Goal: Task Accomplishment & Management: Manage account settings

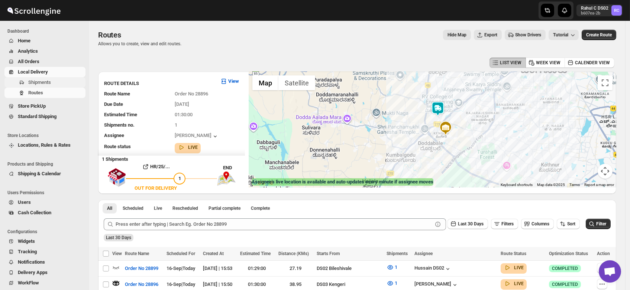
click at [35, 85] on span "Shipments" at bounding box center [39, 82] width 23 height 6
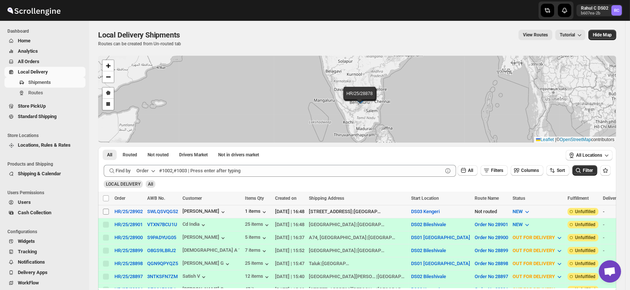
click at [105, 210] on input "Select shipment" at bounding box center [106, 212] width 6 height 6
checkbox input "true"
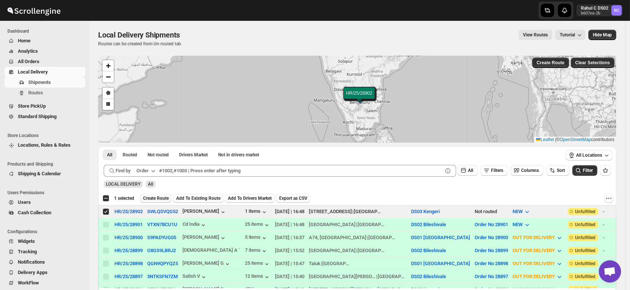
click at [154, 195] on span "Create Route" at bounding box center [156, 198] width 26 height 6
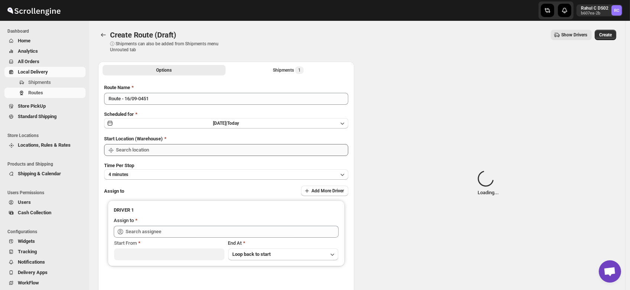
type input "DS03 Kengeri"
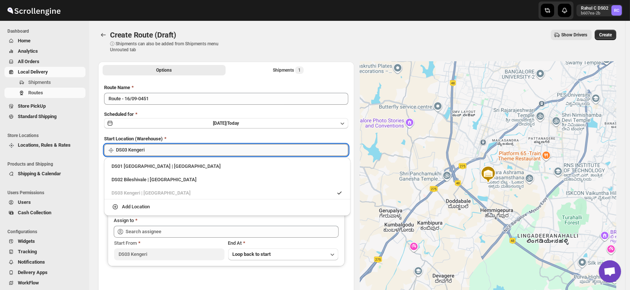
click at [153, 149] on input "DS03 Kengeri" at bounding box center [232, 150] width 232 height 12
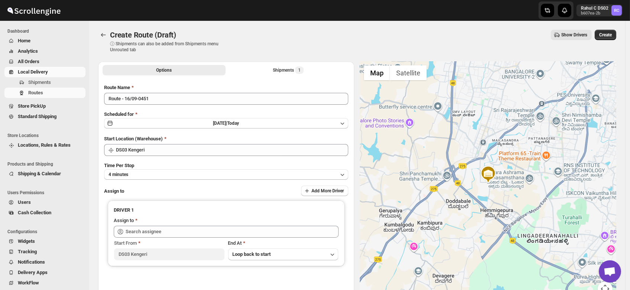
click at [94, 192] on div "Options Shipments 1 More views Options Shipments 1 More views Route Name Route …" at bounding box center [354, 187] width 524 height 263
click at [134, 176] on button "4 minutes" at bounding box center [226, 174] width 244 height 10
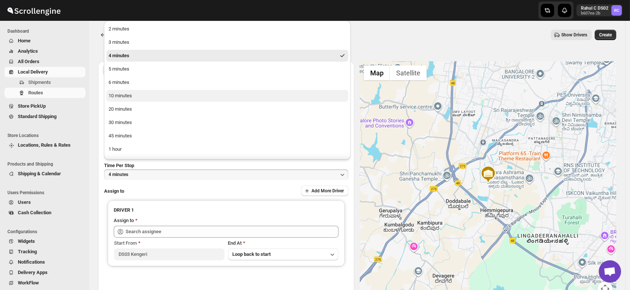
click at [123, 95] on div "10 minutes" at bounding box center [119, 95] width 23 height 7
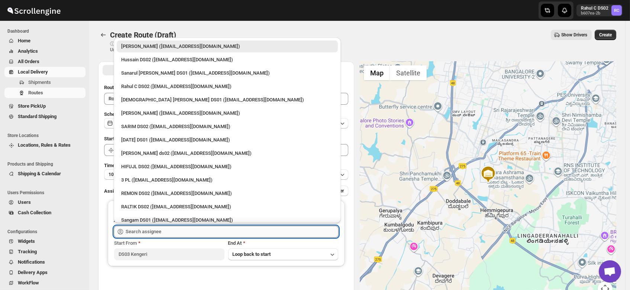
click at [131, 235] on input "text" at bounding box center [232, 232] width 213 height 12
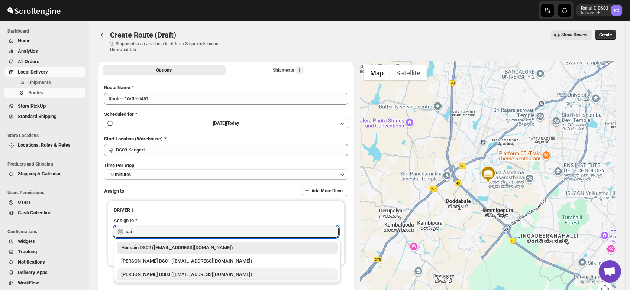
click at [142, 271] on div "Saibur Rahman DS03 (novenik154@ihnpo.com)" at bounding box center [227, 274] width 212 height 7
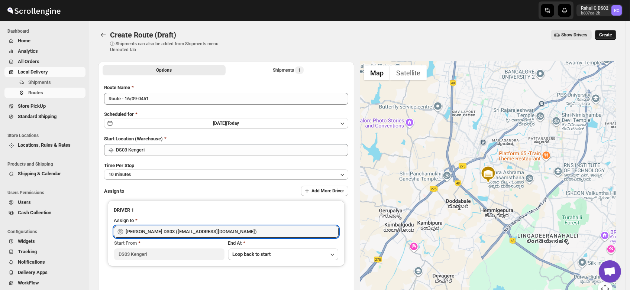
type input "Saibur Rahman DS03 (novenik154@ihnpo.com)"
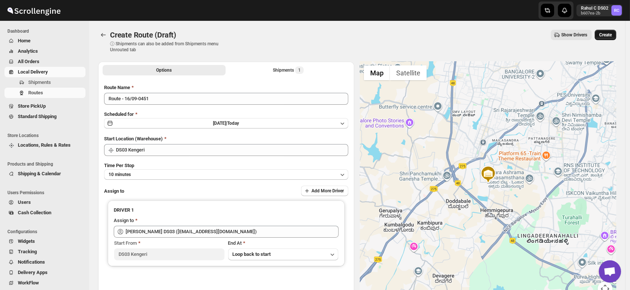
click at [611, 33] on span "Create" at bounding box center [605, 35] width 13 height 6
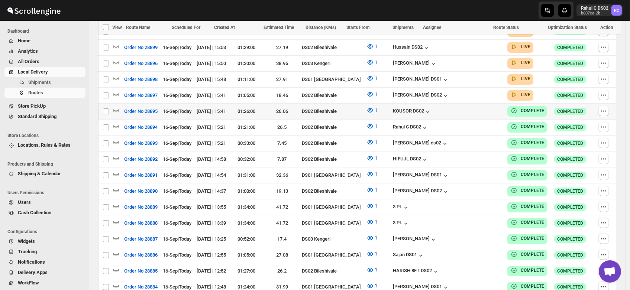
scroll to position [211, 0]
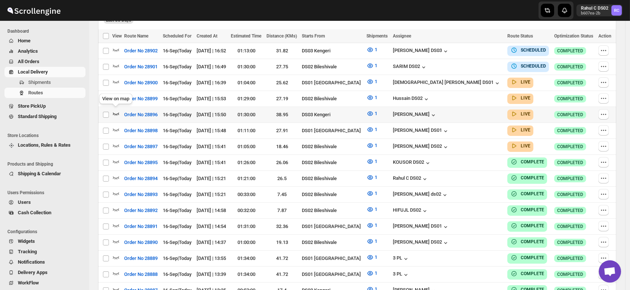
click at [115, 111] on icon "button" at bounding box center [115, 113] width 7 height 7
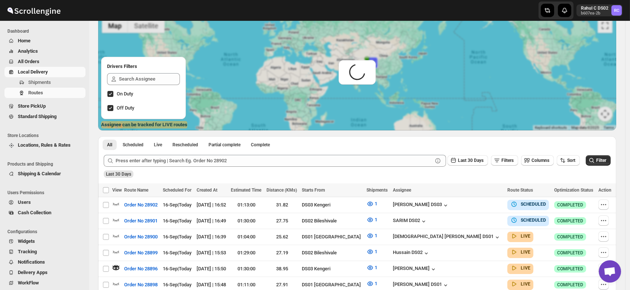
scroll to position [0, 0]
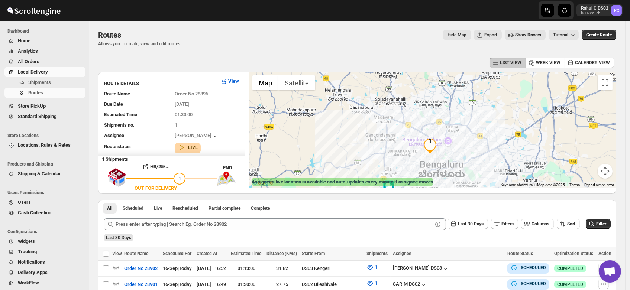
drag, startPoint x: 493, startPoint y: 94, endPoint x: 471, endPoint y: 149, distance: 60.0
click at [471, 149] on div at bounding box center [431, 130] width 367 height 116
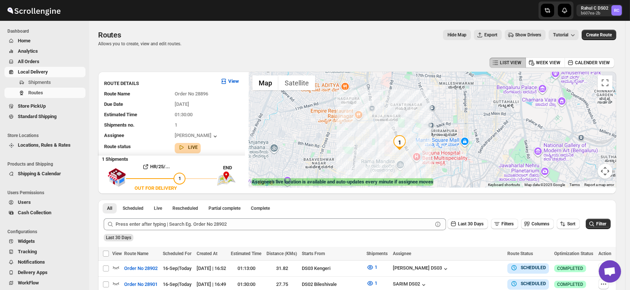
drag, startPoint x: 415, startPoint y: 137, endPoint x: 455, endPoint y: 114, distance: 45.9
click at [455, 114] on div at bounding box center [431, 130] width 367 height 116
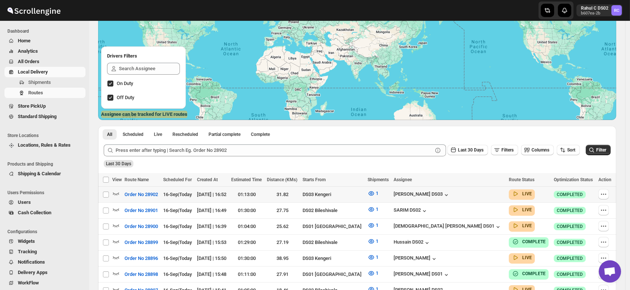
scroll to position [84, 0]
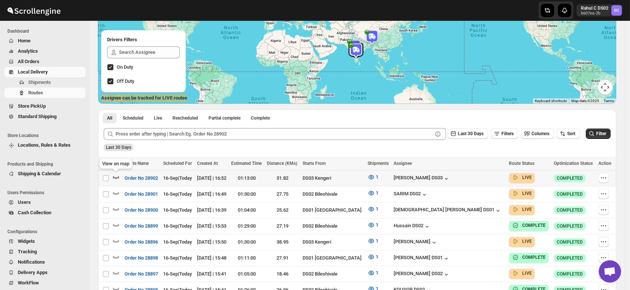
click at [116, 177] on icon "button" at bounding box center [115, 176] width 7 height 7
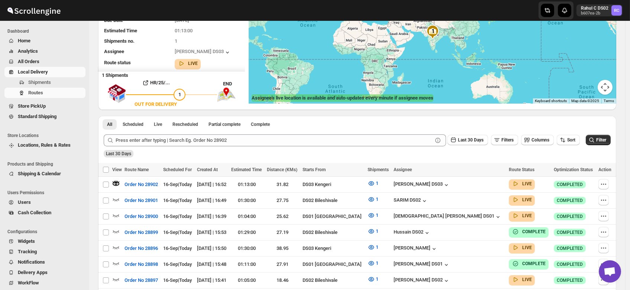
scroll to position [0, 0]
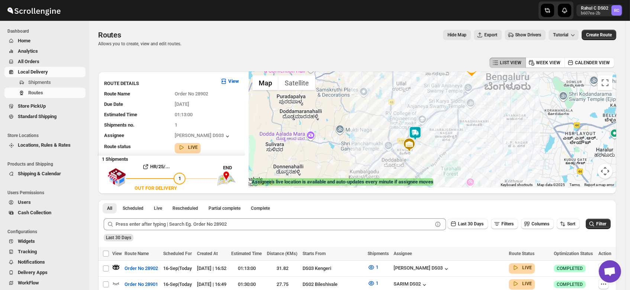
click at [420, 132] on img at bounding box center [414, 133] width 15 height 15
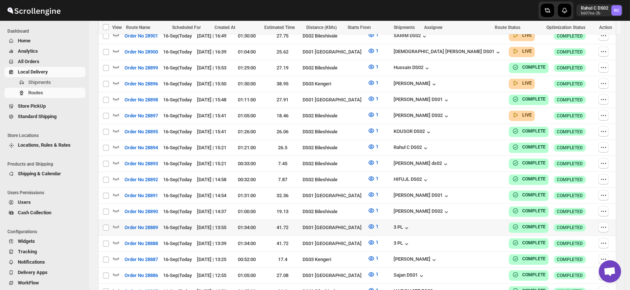
scroll to position [248, 0]
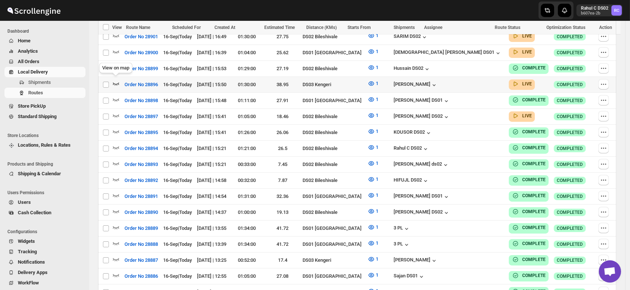
click at [115, 80] on icon "button" at bounding box center [115, 83] width 7 height 7
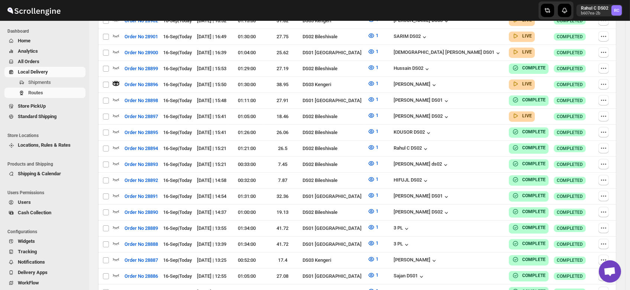
scroll to position [0, 0]
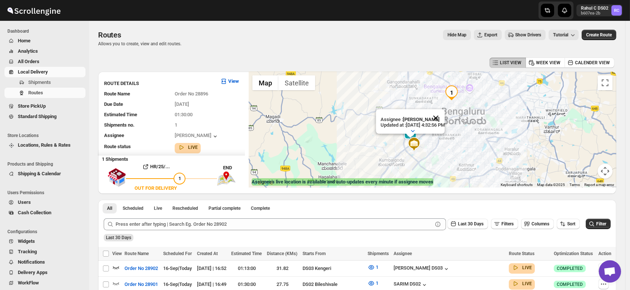
click at [444, 112] on button "Close" at bounding box center [435, 118] width 18 height 18
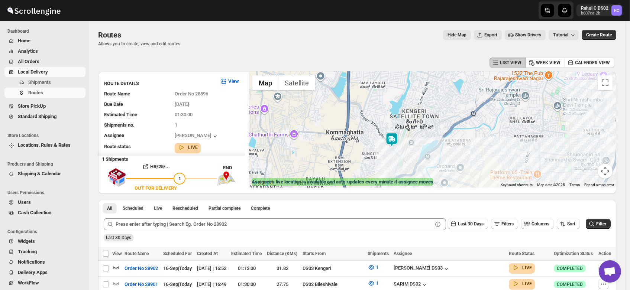
click at [397, 140] on img at bounding box center [391, 139] width 15 height 15
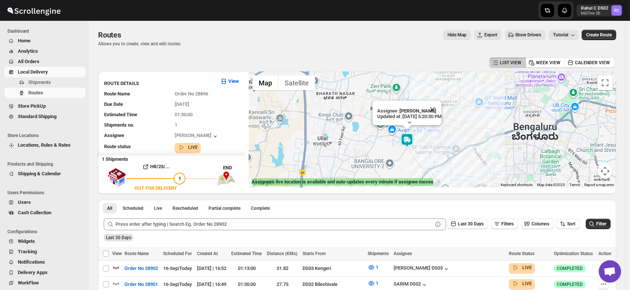
drag, startPoint x: 482, startPoint y: 152, endPoint x: 393, endPoint y: 167, distance: 90.7
click at [393, 167] on div "Assignee : Veera Kesavan Updated at : 9/16/2025, 5:20:30 PM Duty mode Enabled B…" at bounding box center [431, 130] width 367 height 116
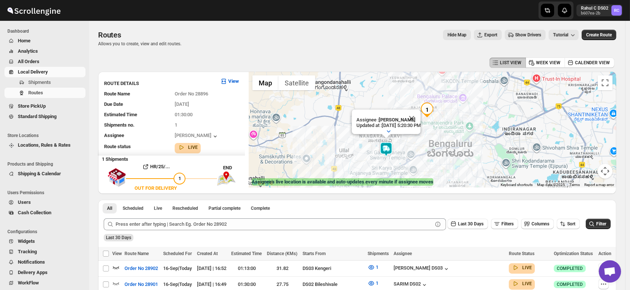
drag, startPoint x: 501, startPoint y: 111, endPoint x: 413, endPoint y: 147, distance: 95.6
click at [413, 147] on div "Assignee : Veera Kesavan Updated at : 9/16/2025, 5:20:30 PM Duty mode Enabled B…" at bounding box center [431, 130] width 367 height 116
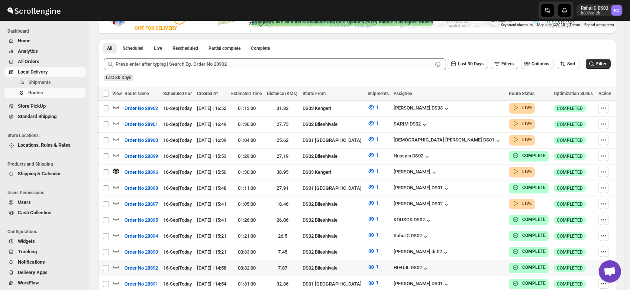
scroll to position [160, 0]
click at [116, 105] on icon "button" at bounding box center [115, 106] width 7 height 7
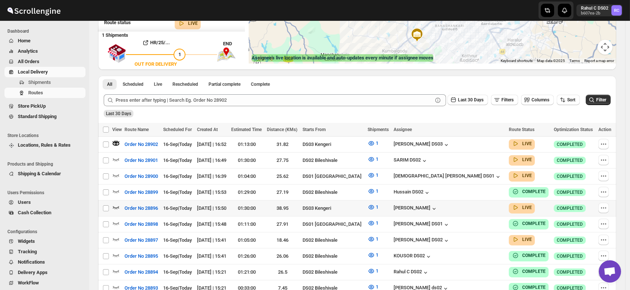
scroll to position [159, 0]
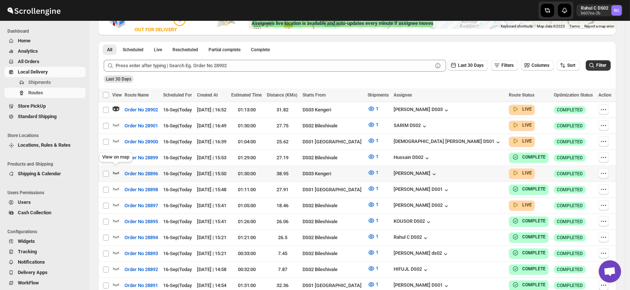
click at [116, 170] on icon "button" at bounding box center [115, 172] width 7 height 7
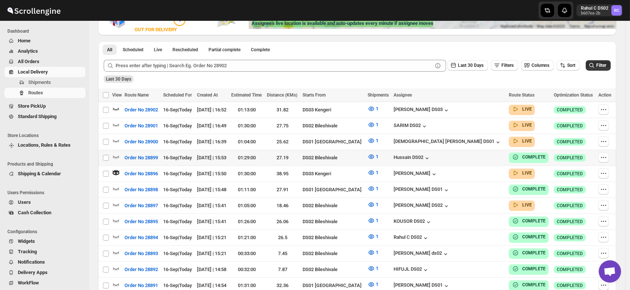
scroll to position [0, 0]
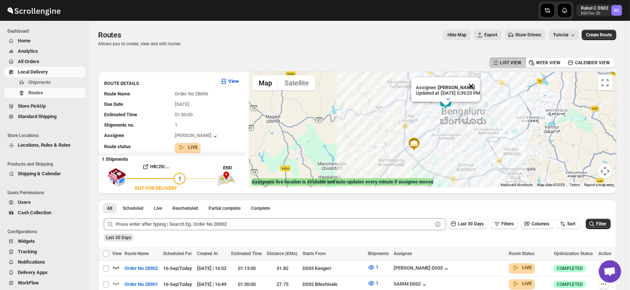
click at [479, 80] on button "Close" at bounding box center [471, 86] width 18 height 18
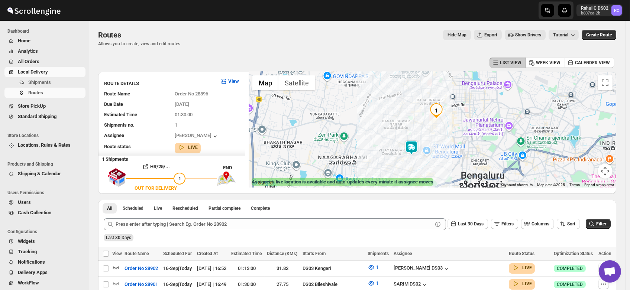
drag, startPoint x: 433, startPoint y: 100, endPoint x: 445, endPoint y: 137, distance: 38.8
click at [445, 137] on div at bounding box center [431, 130] width 367 height 116
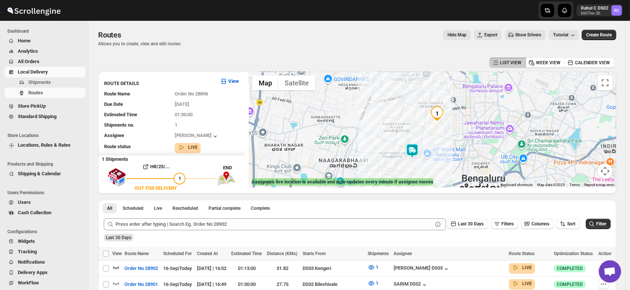
click at [413, 151] on img at bounding box center [411, 150] width 15 height 15
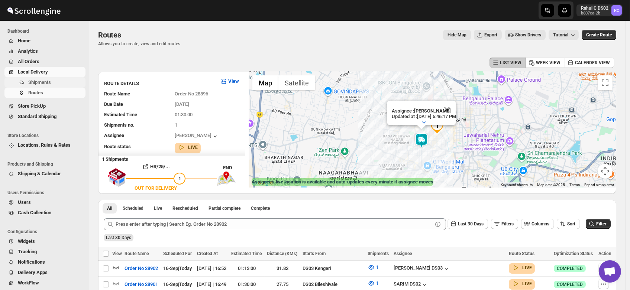
click at [35, 80] on span "Shipments" at bounding box center [39, 82] width 23 height 6
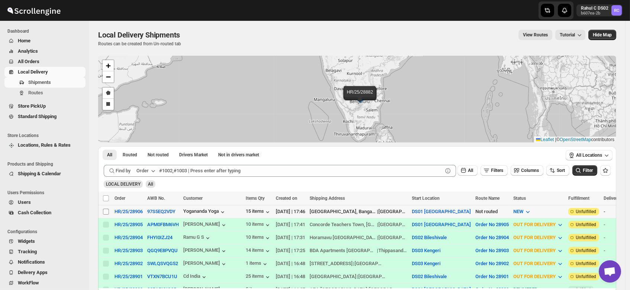
click at [107, 212] on input "Select shipment" at bounding box center [106, 212] width 6 height 6
checkbox input "true"
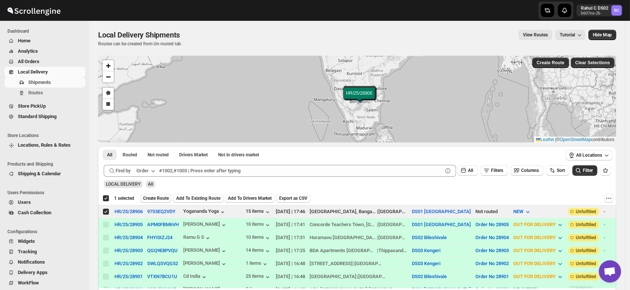
click at [157, 195] on button "Create Route" at bounding box center [156, 198] width 32 height 9
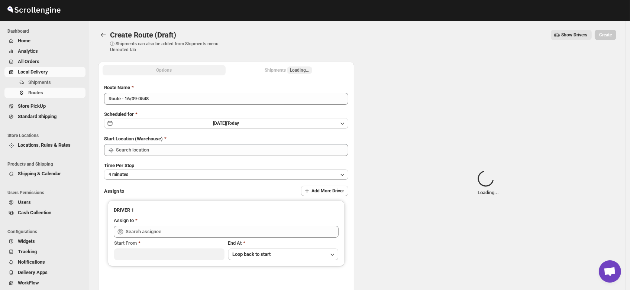
type input "DS01 [GEOGRAPHIC_DATA]"
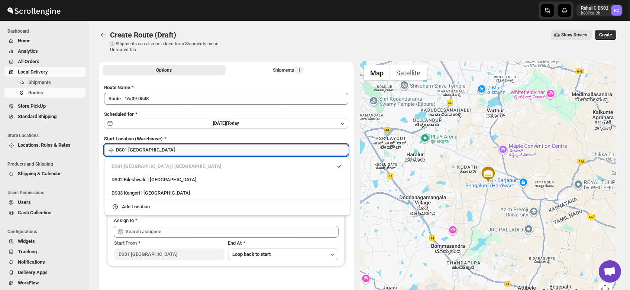
click at [150, 152] on input "DS01 [GEOGRAPHIC_DATA]" at bounding box center [232, 150] width 232 height 12
click at [140, 193] on div "DS03 Kengeri | Bengaluru" at bounding box center [226, 192] width 231 height 7
type input "DS03 Kengeri"
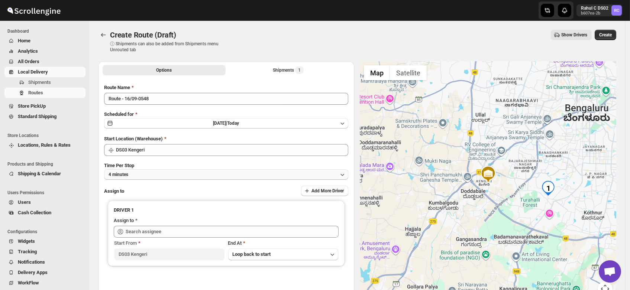
click at [141, 174] on button "4 minutes" at bounding box center [226, 174] width 244 height 10
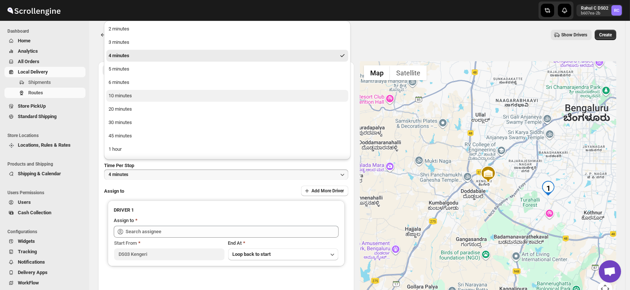
click at [129, 97] on div "10 minutes" at bounding box center [119, 95] width 23 height 7
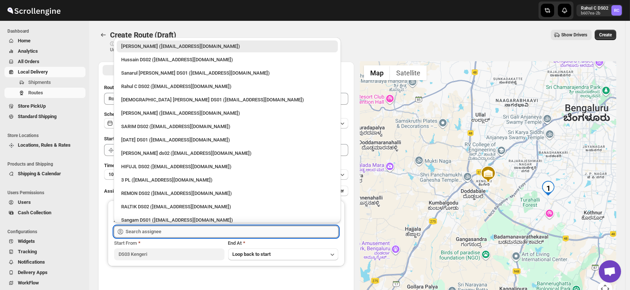
click at [149, 231] on input "text" at bounding box center [232, 232] width 213 height 12
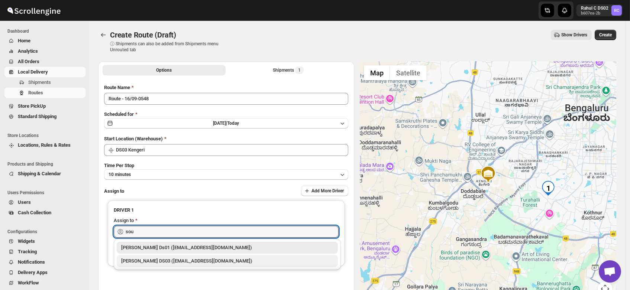
click at [148, 261] on div "Sourav DS03 (pofir49959@dextrago.com)" at bounding box center [227, 260] width 212 height 7
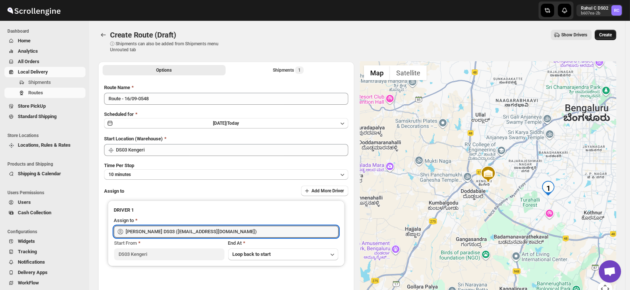
type input "Sourav DS03 (pofir49959@dextrago.com)"
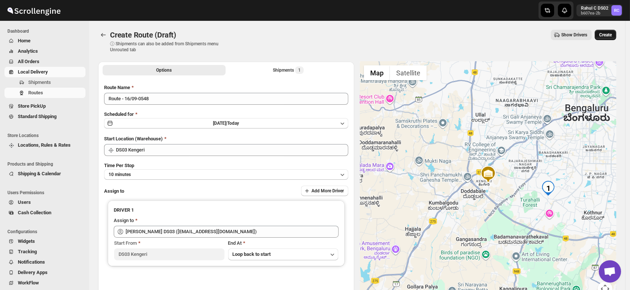
click at [609, 32] on span "Create" at bounding box center [605, 35] width 13 height 6
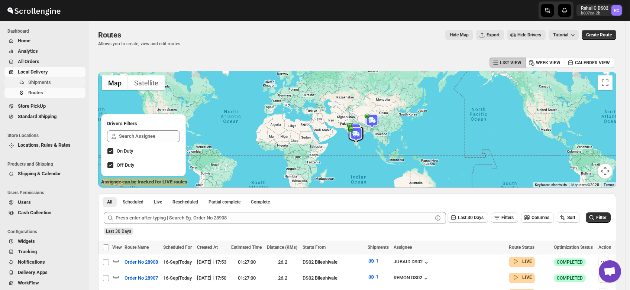
click at [32, 81] on span "Shipments" at bounding box center [39, 82] width 23 height 6
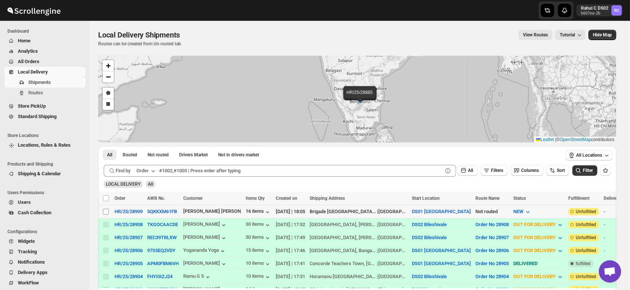
click at [107, 211] on input "Select shipment" at bounding box center [106, 212] width 6 height 6
checkbox input "true"
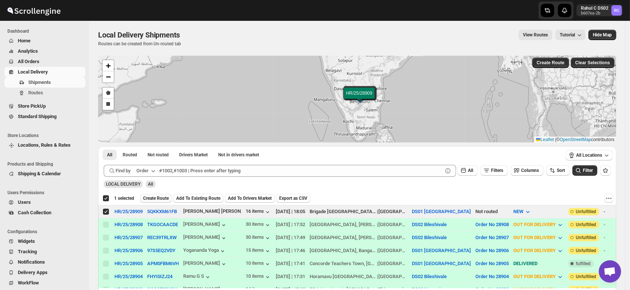
click at [155, 196] on span "Create Route" at bounding box center [156, 198] width 26 height 6
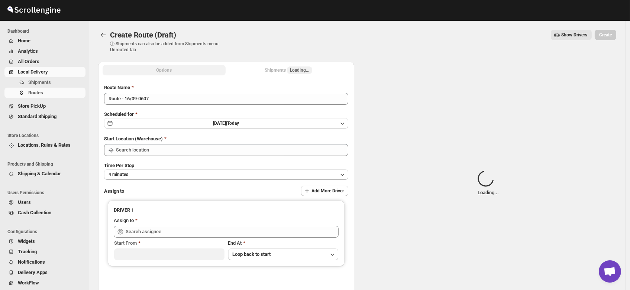
type input "DS01 [GEOGRAPHIC_DATA]"
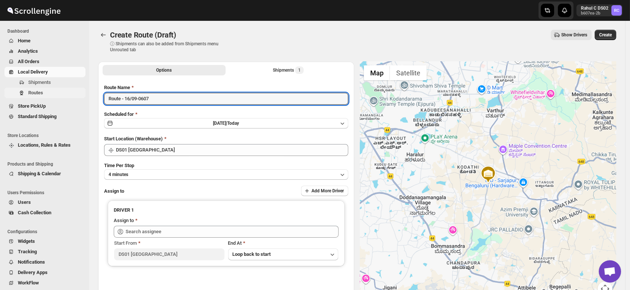
drag, startPoint x: 155, startPoint y: 98, endPoint x: 53, endPoint y: 98, distance: 101.4
click at [53, 98] on div "Skip to content Rahul C DS02 b607ea-2b RC Dashboard Home Analytics All Orders L…" at bounding box center [315, 178] width 630 height 356
type input "O"
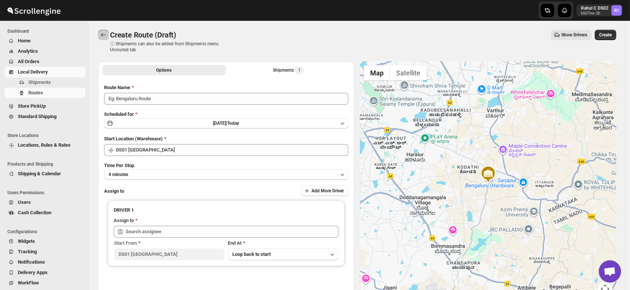
click at [101, 30] on button "Routes" at bounding box center [103, 35] width 10 height 10
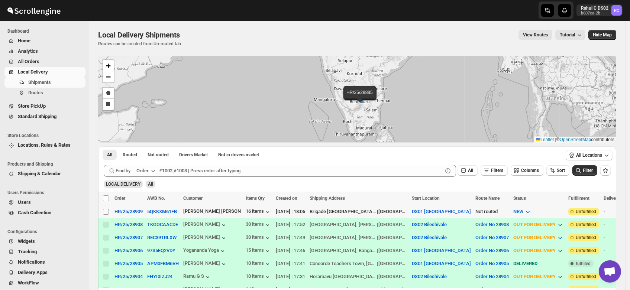
click at [106, 211] on input "Select shipment" at bounding box center [106, 212] width 6 height 6
checkbox input "true"
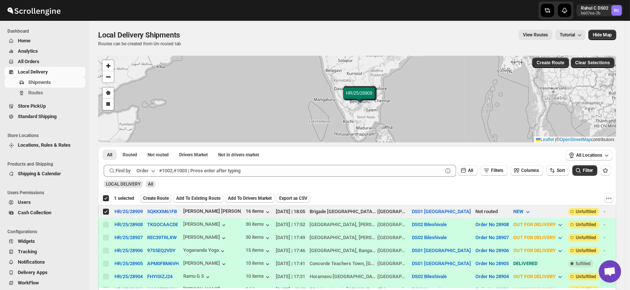
click at [150, 198] on span "Create Route" at bounding box center [156, 198] width 26 height 6
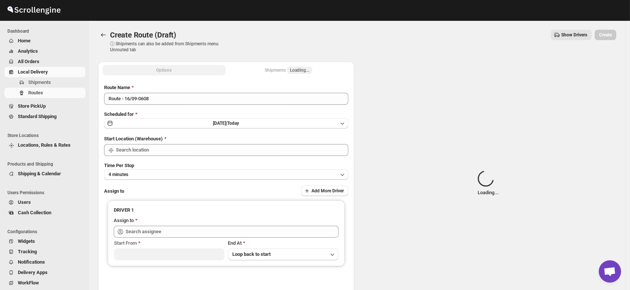
type input "DS01 [GEOGRAPHIC_DATA]"
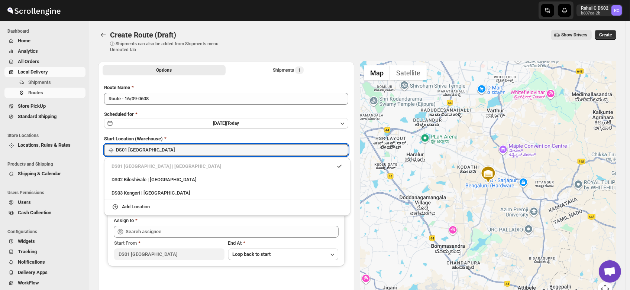
drag, startPoint x: 155, startPoint y: 150, endPoint x: 150, endPoint y: 192, distance: 42.9
click at [150, 192] on div "Skip to content Rahul C DS02 b607ea-2b RC Dashboard Home Analytics All Orders L…" at bounding box center [315, 178] width 630 height 356
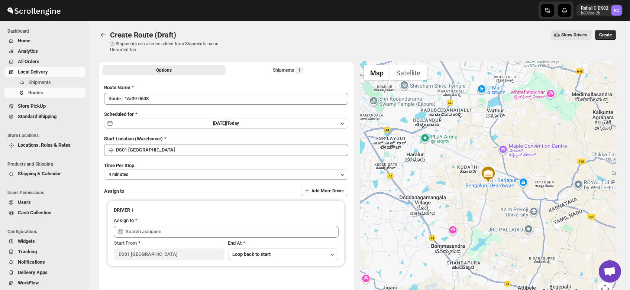
click at [150, 192] on div "Assign to Add More Driver" at bounding box center [226, 191] width 244 height 11
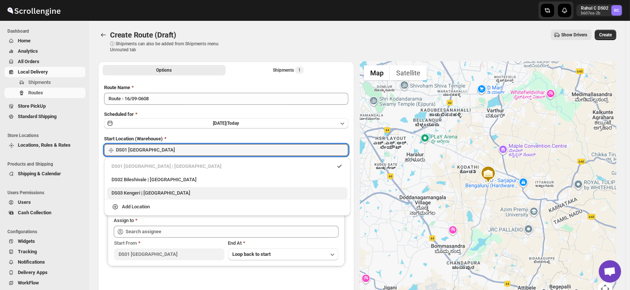
drag, startPoint x: 151, startPoint y: 151, endPoint x: 149, endPoint y: 193, distance: 41.6
click at [149, 193] on div "Skip to content Rahul C DS02 b607ea-2b RC Dashboard Home Analytics All Orders L…" at bounding box center [315, 178] width 630 height 356
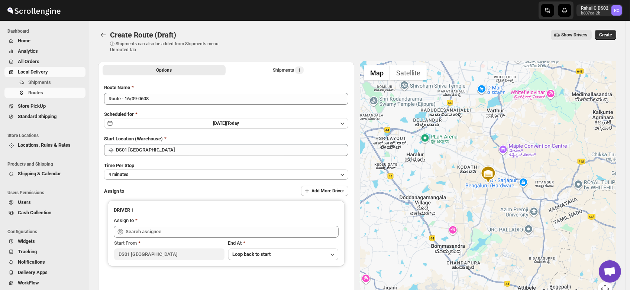
click at [149, 193] on div "Assign to Add More Driver" at bounding box center [226, 191] width 244 height 11
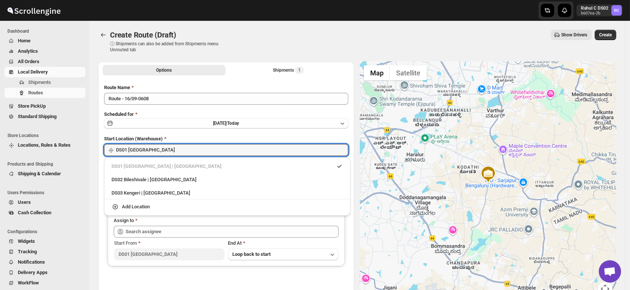
drag, startPoint x: 149, startPoint y: 148, endPoint x: 149, endPoint y: 187, distance: 39.4
click at [149, 187] on div "Skip to content Rahul C DS02 b607ea-2b RC Dashboard Home Analytics All Orders L…" at bounding box center [315, 178] width 630 height 356
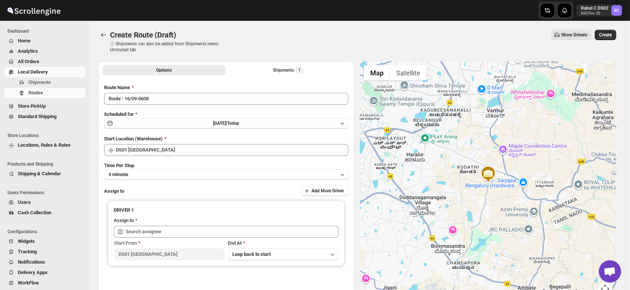
click at [149, 187] on div "Assign to Add More Driver" at bounding box center [226, 191] width 244 height 11
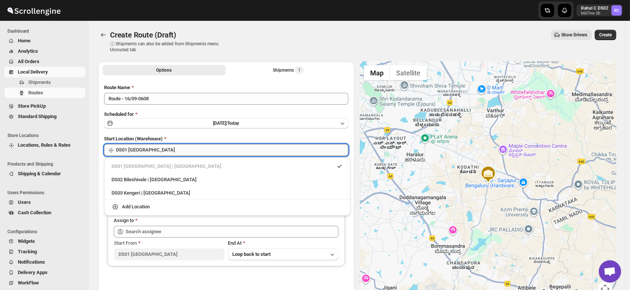
click at [155, 151] on input "DS01 [GEOGRAPHIC_DATA]" at bounding box center [232, 150] width 232 height 12
click at [149, 193] on div "DS03 Kengeri | Bengaluru" at bounding box center [226, 192] width 231 height 7
type input "DS03 Kengeri"
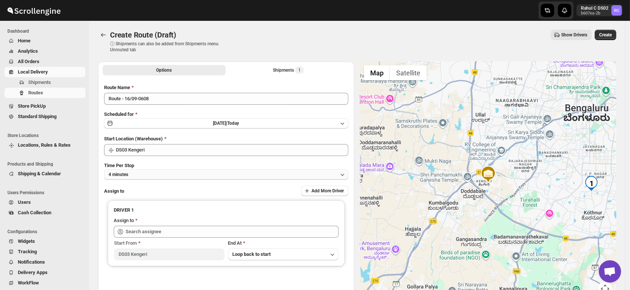
click at [137, 174] on button "4 minutes" at bounding box center [226, 174] width 244 height 10
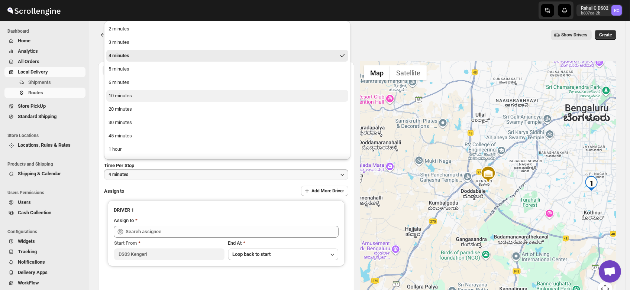
click at [140, 95] on button "10 minutes" at bounding box center [227, 96] width 242 height 12
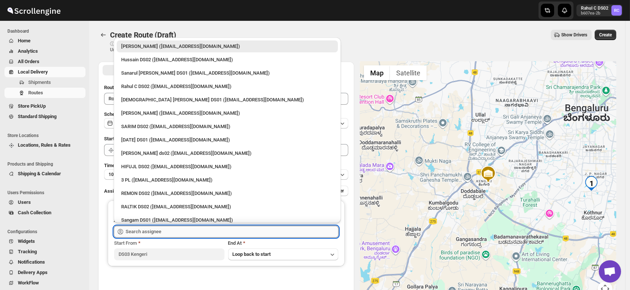
click at [147, 232] on input "text" at bounding box center [232, 232] width 213 height 12
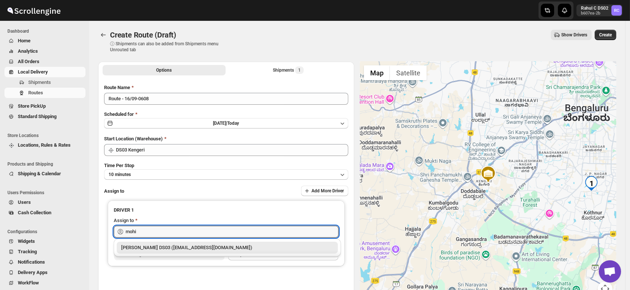
click at [159, 247] on div "Mohim uddin DS03 (veyanal843@bizmud.com)" at bounding box center [227, 247] width 212 height 7
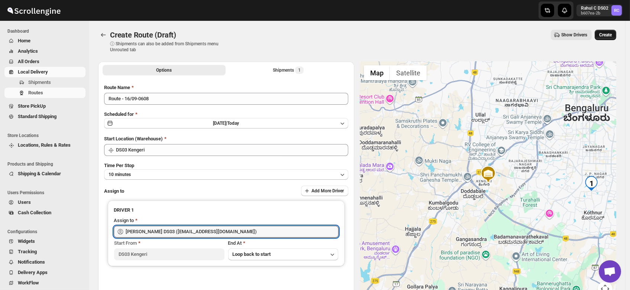
type input "Mohim uddin DS03 (veyanal843@bizmud.com)"
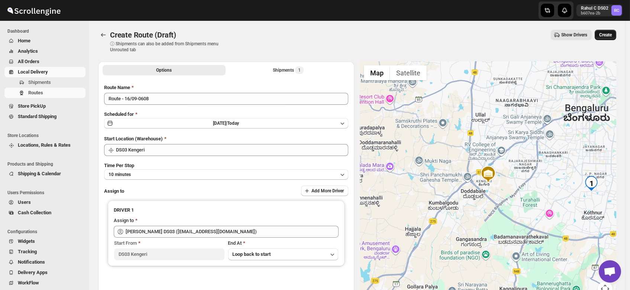
click at [611, 33] on span "Create" at bounding box center [605, 35] width 13 height 6
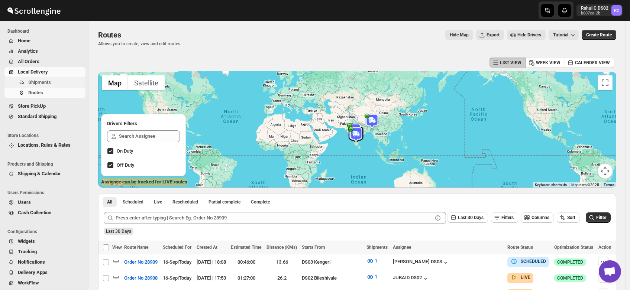
click at [38, 84] on span "Shipments" at bounding box center [39, 82] width 23 height 6
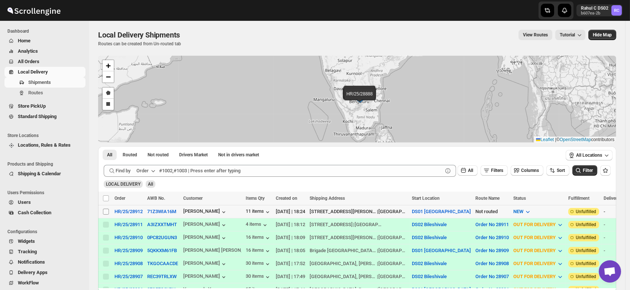
click at [105, 212] on input "Select shipment" at bounding box center [106, 212] width 6 height 6
checkbox input "true"
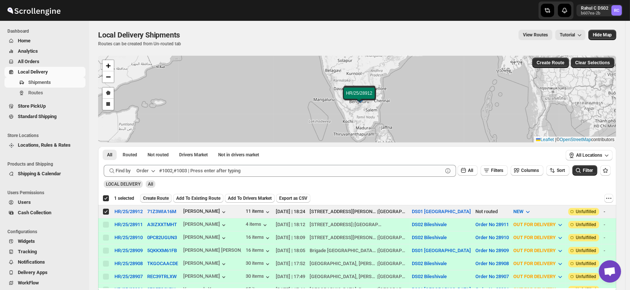
click at [159, 194] on button "Create Route" at bounding box center [156, 198] width 32 height 9
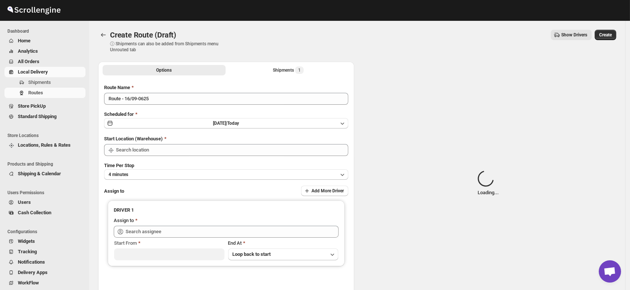
type input "DS01 [GEOGRAPHIC_DATA]"
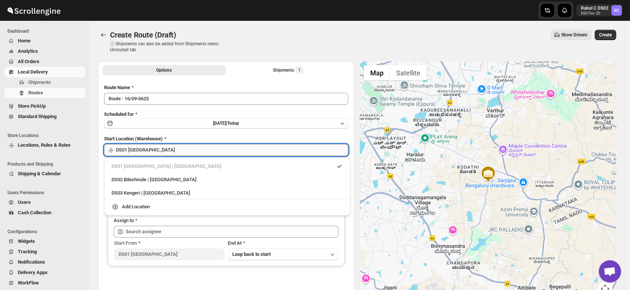
click at [156, 146] on input "DS01 [GEOGRAPHIC_DATA]" at bounding box center [232, 150] width 232 height 12
click at [150, 193] on div "DS03 Kengeri | Bengaluru" at bounding box center [226, 192] width 231 height 7
type input "DS03 Kengeri"
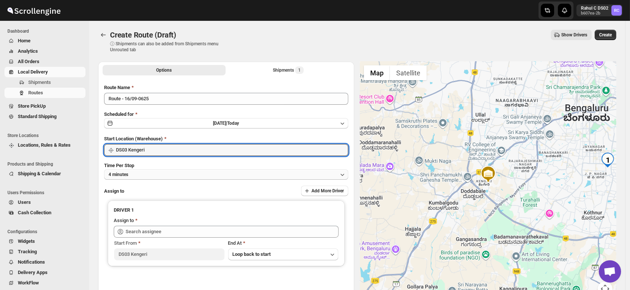
click at [140, 171] on button "4 minutes" at bounding box center [226, 174] width 244 height 10
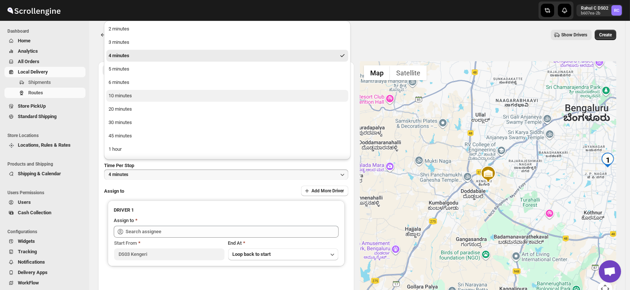
click at [122, 97] on div "10 minutes" at bounding box center [119, 95] width 23 height 7
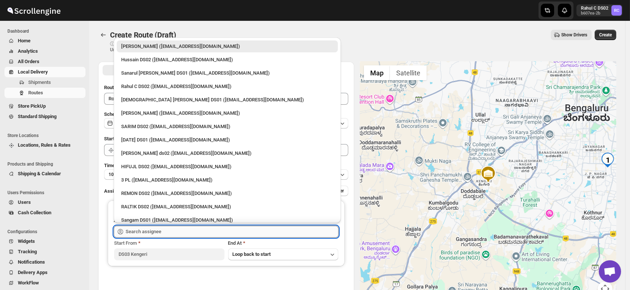
click at [136, 232] on input "text" at bounding box center [232, 232] width 213 height 12
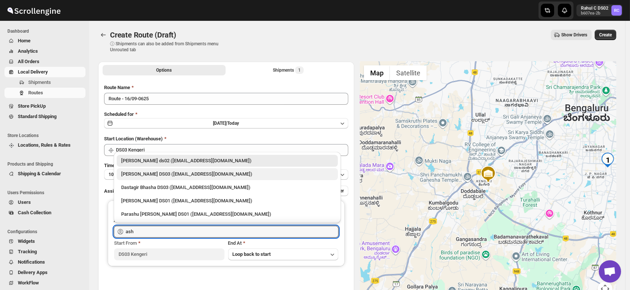
click at [142, 172] on div "ashik uddin DS03 (katiri8361@kimdyn.com)" at bounding box center [227, 173] width 212 height 7
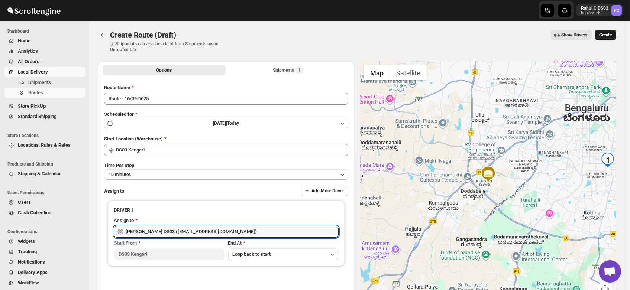
type input "ashik uddin DS03 (katiri8361@kimdyn.com)"
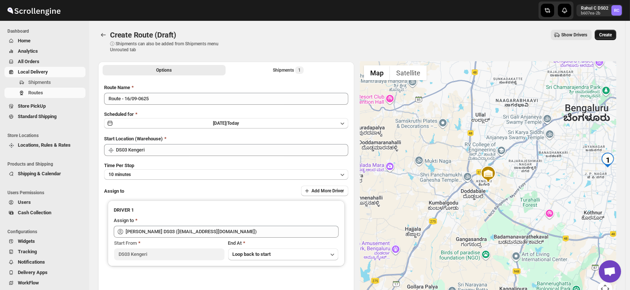
click at [611, 32] on button "Create" at bounding box center [605, 35] width 22 height 10
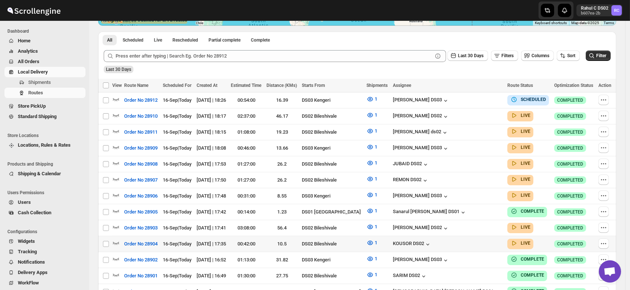
scroll to position [163, 0]
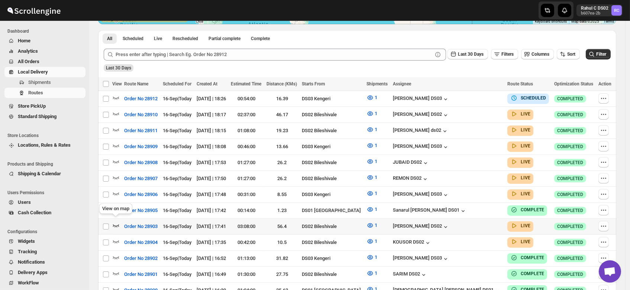
click at [116, 222] on icon "button" at bounding box center [115, 225] width 7 height 7
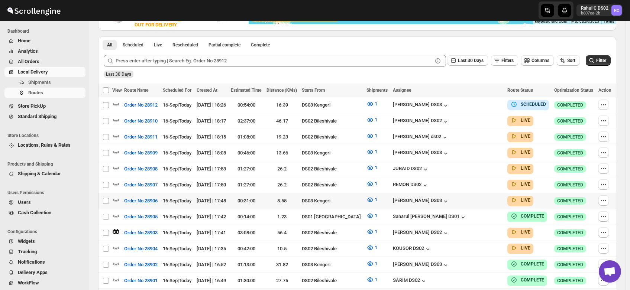
scroll to position [0, 0]
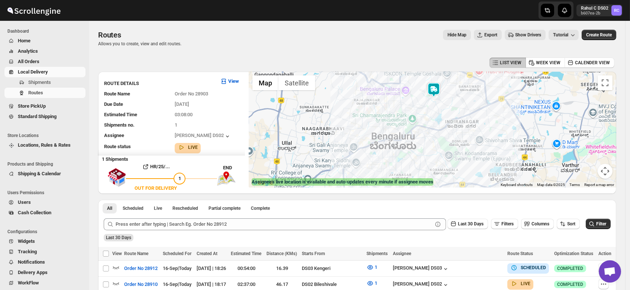
click at [436, 91] on img at bounding box center [433, 89] width 15 height 15
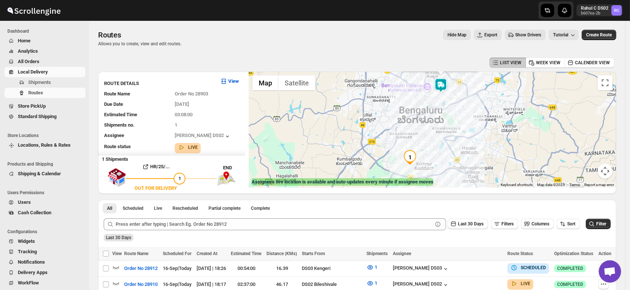
drag, startPoint x: 455, startPoint y: 162, endPoint x: 446, endPoint y: 103, distance: 59.7
click at [446, 103] on div "Assignee : MOSTUFA DS02 Updated at : 9/16/2025, 6:33:47 PM Duty mode Enabled Ba…" at bounding box center [431, 130] width 367 height 116
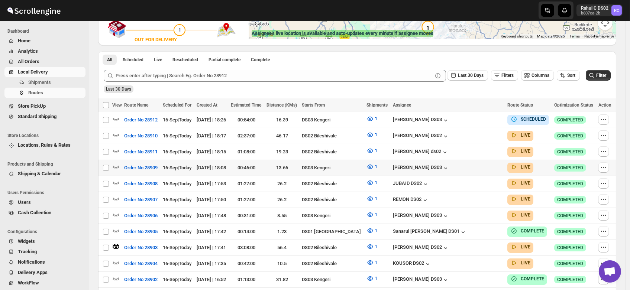
scroll to position [149, 0]
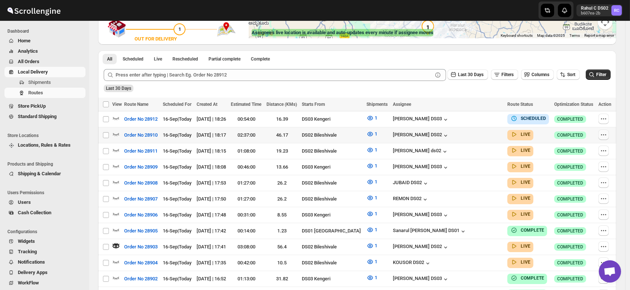
click at [605, 135] on icon "button" at bounding box center [602, 134] width 7 height 7
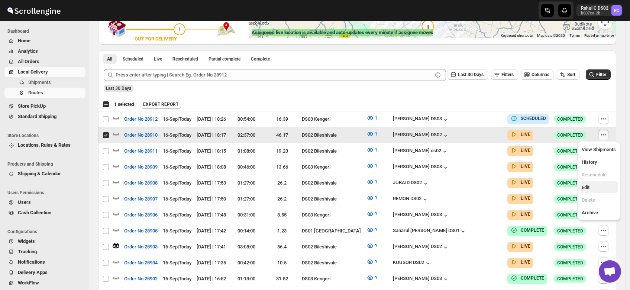
click at [585, 182] on button "Edit" at bounding box center [598, 187] width 39 height 12
checkbox input "false"
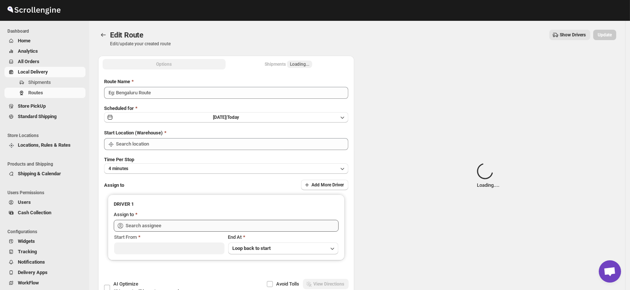
type input "Order No 28910"
type input "DS02 Bileshivale"
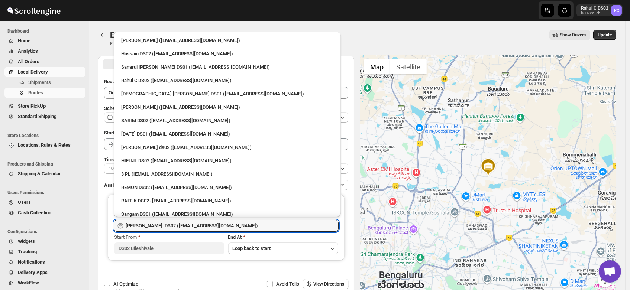
drag, startPoint x: 219, startPoint y: 225, endPoint x: 43, endPoint y: 237, distance: 176.5
click at [43, 237] on div "Skip to content Rahul C DS02 b607ea-2b RC Dashboard Home Analytics All Orders L…" at bounding box center [315, 169] width 630 height 339
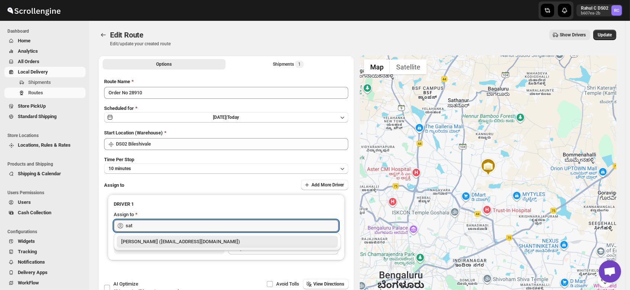
click at [150, 240] on div "Satish kumar veera (tehaxi9762@chaublog.com)" at bounding box center [227, 241] width 212 height 7
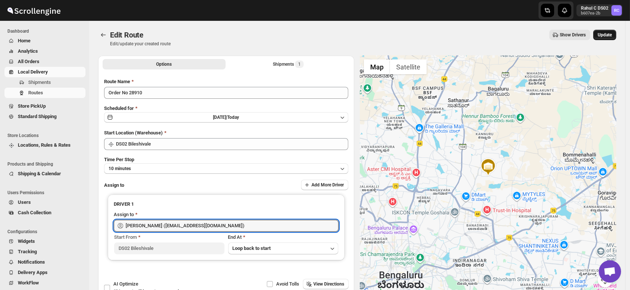
type input "Satish kumar veera (tehaxi9762@chaublog.com)"
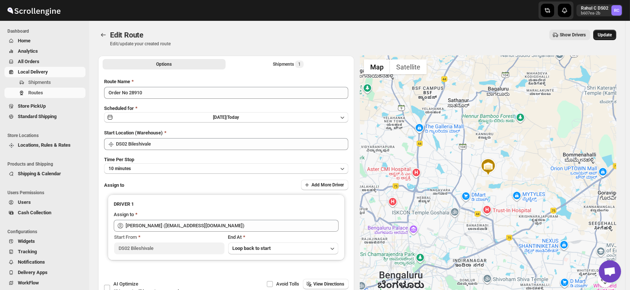
click at [606, 34] on span "Update" at bounding box center [604, 35] width 14 height 6
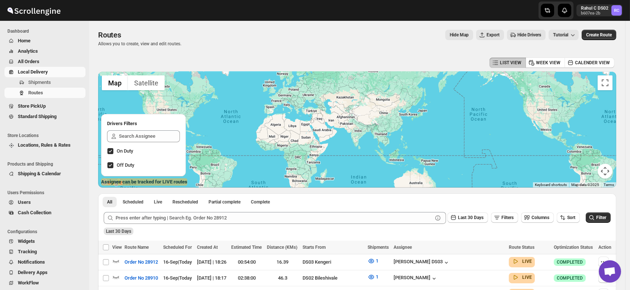
scroll to position [91, 0]
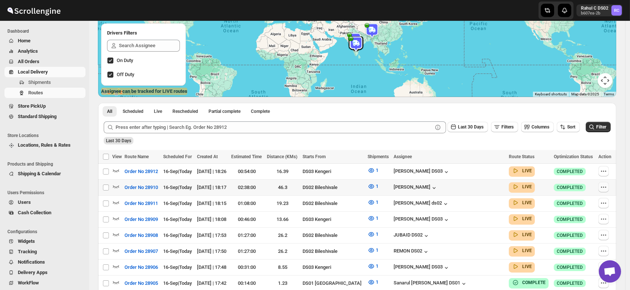
click at [607, 186] on icon "button" at bounding box center [602, 186] width 7 height 7
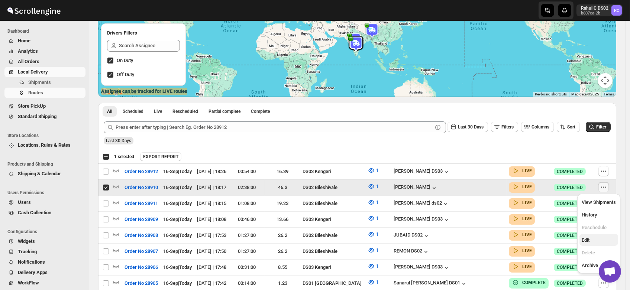
click at [582, 237] on span "Edit" at bounding box center [585, 240] width 8 height 6
checkbox input "false"
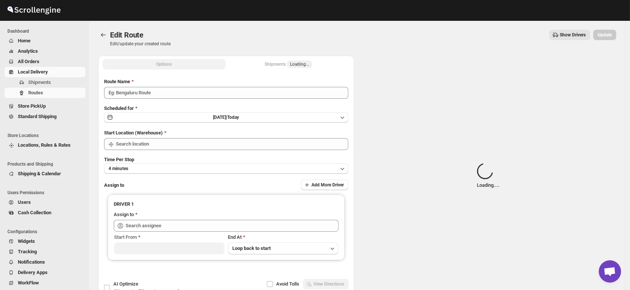
type input "Order No 28910"
type input "DS02 Bileshivale"
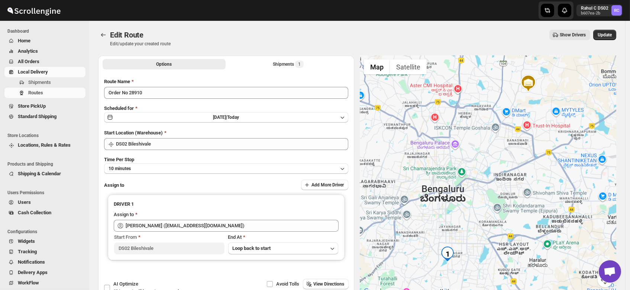
type input "Satish kumar veera (tehaxi9762@chaublog.com)"
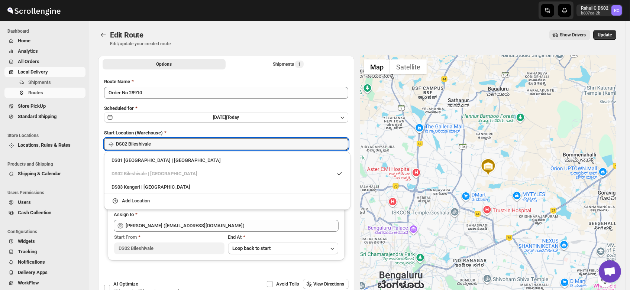
drag, startPoint x: 163, startPoint y: 145, endPoint x: 151, endPoint y: 188, distance: 44.4
click at [151, 188] on div "Skip to content Rahul C DS02 b607ea-2b RC Dashboard Home Analytics All Orders L…" at bounding box center [315, 169] width 630 height 339
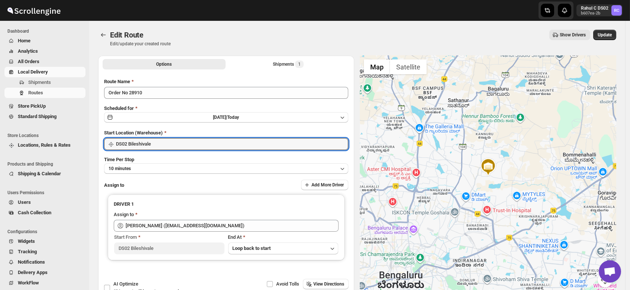
click at [151, 188] on div "Assign to Add More Driver" at bounding box center [226, 185] width 244 height 11
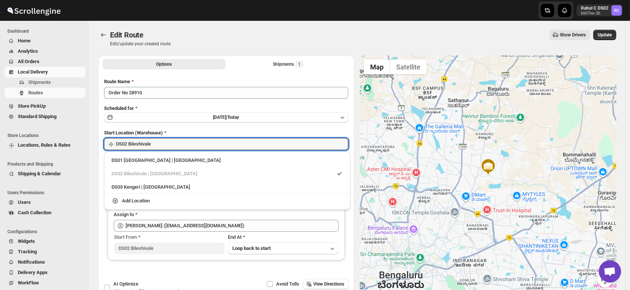
drag, startPoint x: 156, startPoint y: 145, endPoint x: 155, endPoint y: 185, distance: 40.2
click at [155, 185] on div "Skip to content Rahul C DS02 b607ea-2b RC Dashboard Home Analytics All Orders L…" at bounding box center [315, 169] width 630 height 339
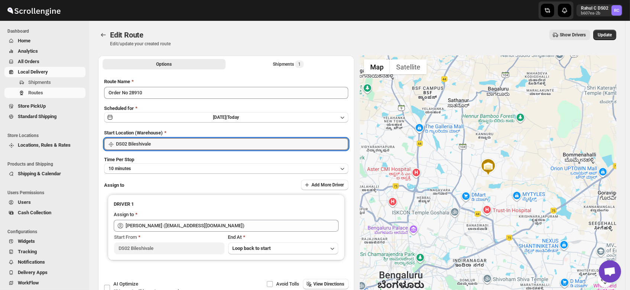
click at [155, 185] on div "Assign to Add More Driver" at bounding box center [226, 185] width 244 height 11
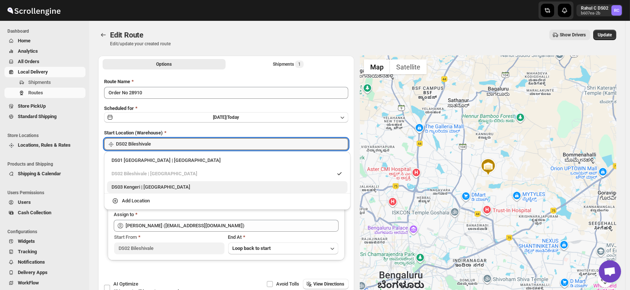
drag, startPoint x: 148, startPoint y: 145, endPoint x: 147, endPoint y: 183, distance: 38.6
click at [147, 183] on div "Skip to content Rahul C DS02 b607ea-2b RC Dashboard Home Analytics All Orders L…" at bounding box center [315, 169] width 630 height 339
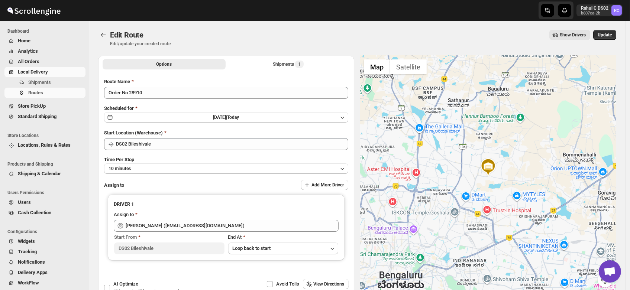
click at [147, 183] on div "Assign to Add More Driver" at bounding box center [226, 185] width 244 height 11
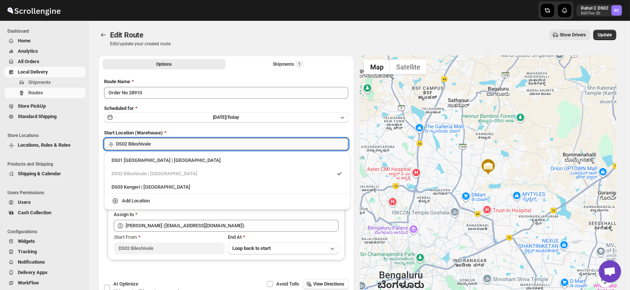
click at [154, 148] on input "DS02 Bileshivale" at bounding box center [232, 144] width 232 height 12
click at [154, 182] on div "DS03 Kengeri | Bengaluru" at bounding box center [227, 187] width 240 height 12
type input "DS03 Kengeri"
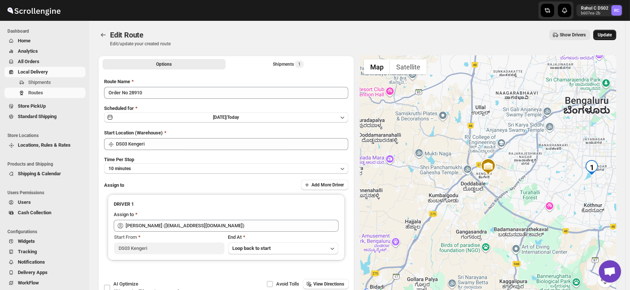
click at [611, 34] on span "Update" at bounding box center [604, 35] width 14 height 6
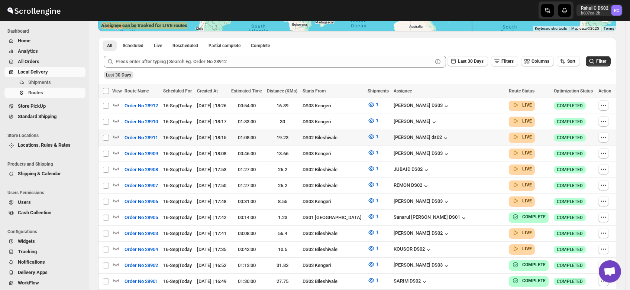
scroll to position [143, 0]
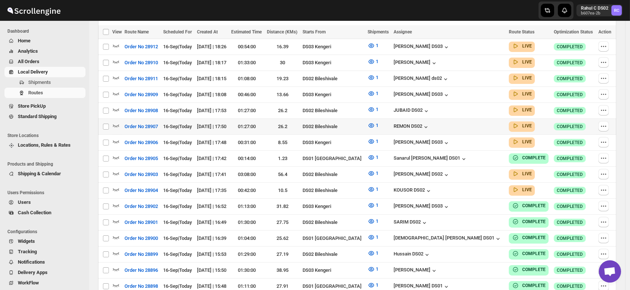
scroll to position [215, 0]
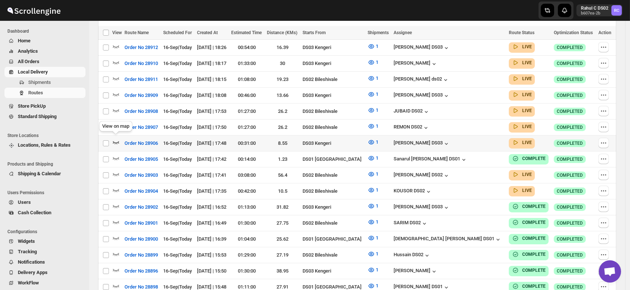
click at [116, 139] on icon "button" at bounding box center [115, 142] width 7 height 7
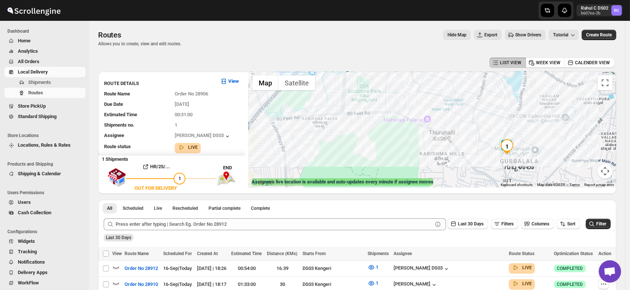
scroll to position [8, 0]
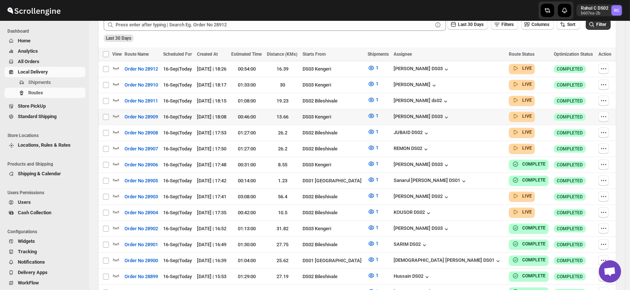
scroll to position [192, 0]
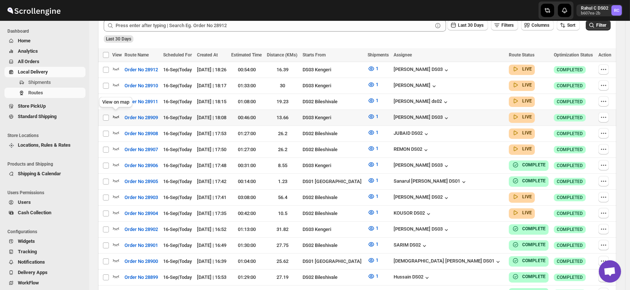
click at [116, 114] on icon "button" at bounding box center [115, 116] width 7 height 7
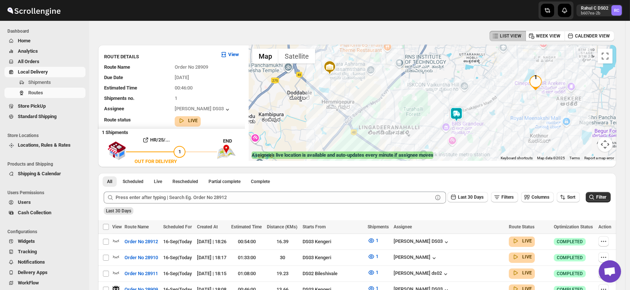
scroll to position [23, 0]
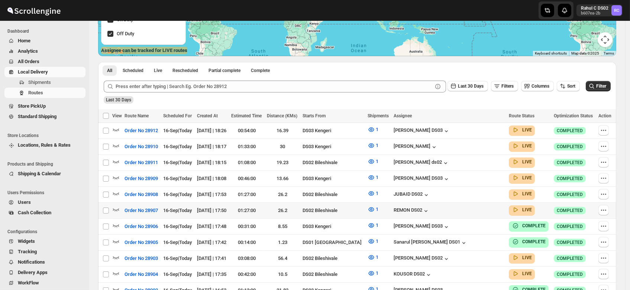
scroll to position [132, 0]
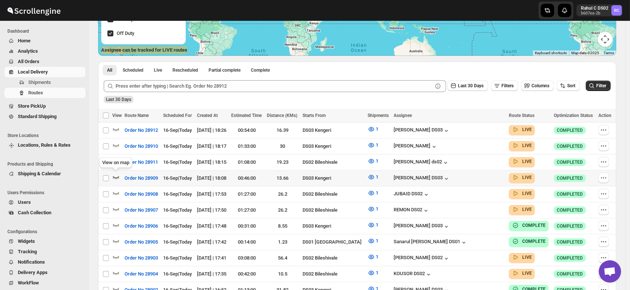
click at [114, 173] on icon "button" at bounding box center [115, 176] width 7 height 7
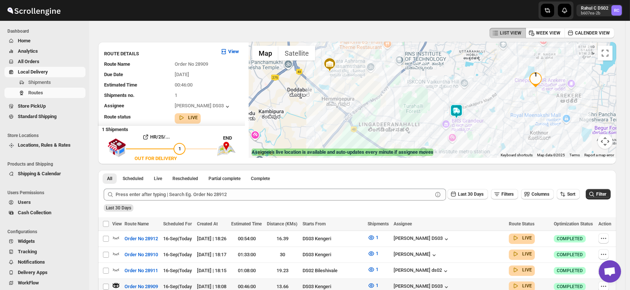
scroll to position [30, 0]
click at [450, 112] on div at bounding box center [431, 100] width 367 height 116
click at [460, 111] on img at bounding box center [456, 111] width 15 height 15
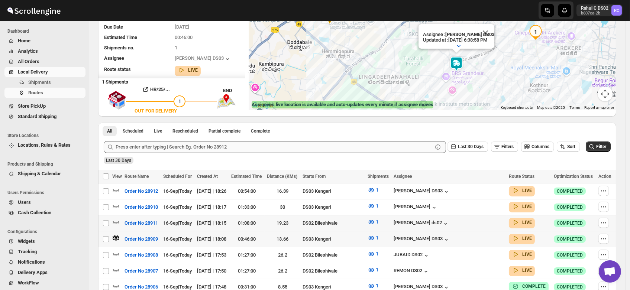
scroll to position [106, 0]
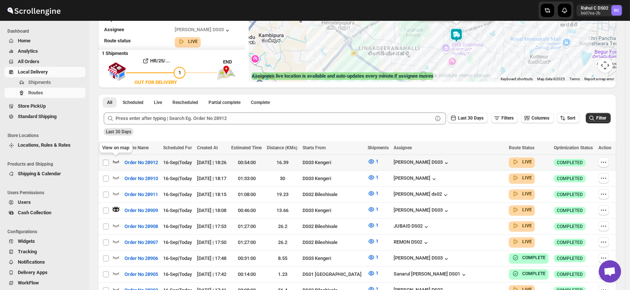
click at [116, 161] on icon "button" at bounding box center [115, 161] width 7 height 7
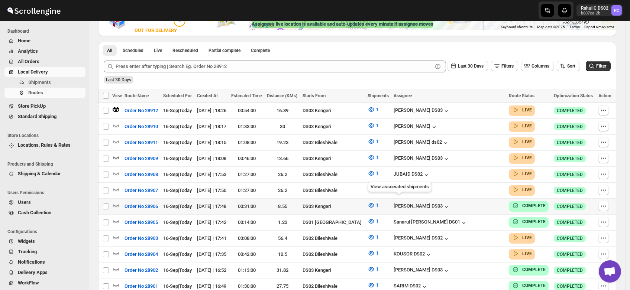
scroll to position [167, 0]
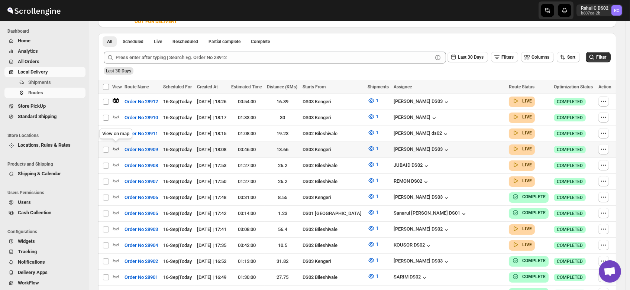
click at [116, 148] on icon "button" at bounding box center [116, 149] width 6 height 3
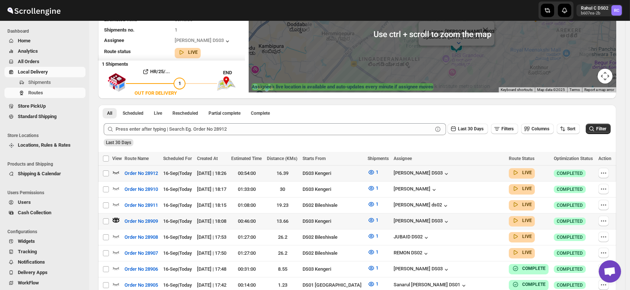
scroll to position [98, 0]
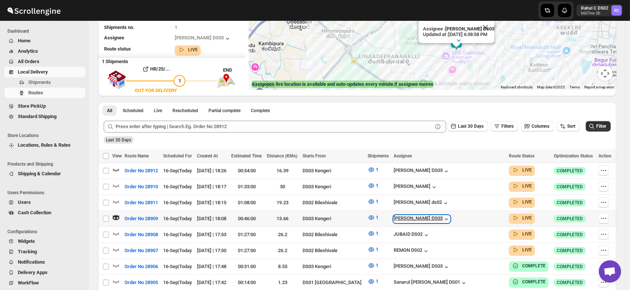
click at [450, 216] on div "[PERSON_NAME] DS03" at bounding box center [421, 218] width 56 height 7
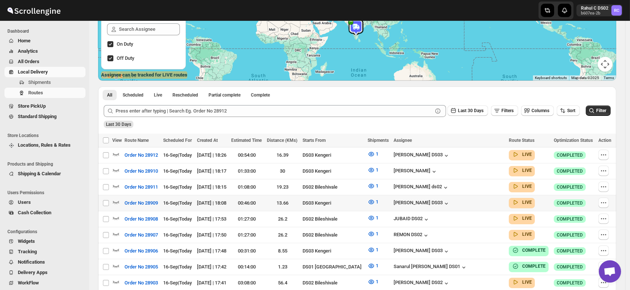
scroll to position [107, 0]
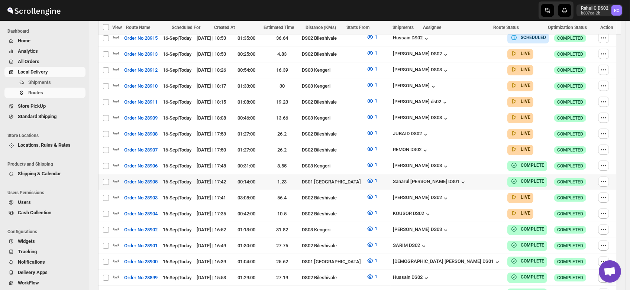
scroll to position [238, 0]
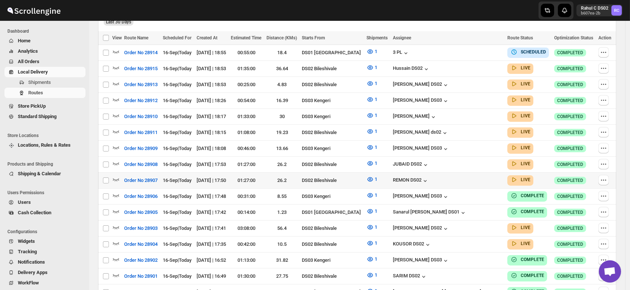
scroll to position [202, 0]
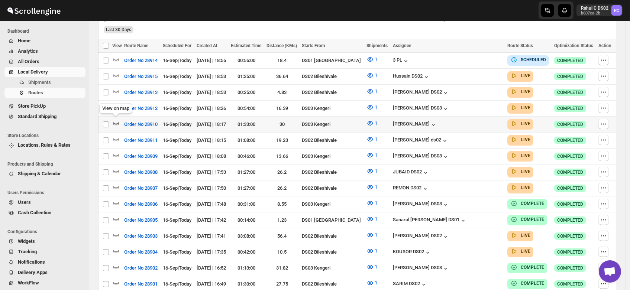
click at [115, 120] on icon "button" at bounding box center [115, 123] width 7 height 7
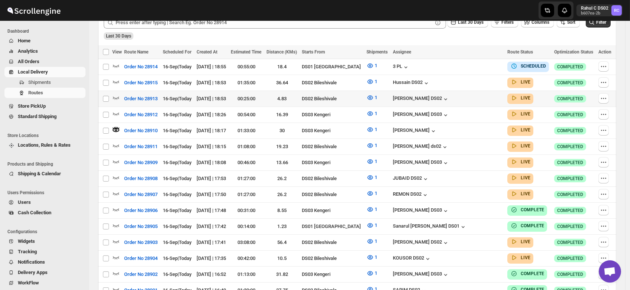
scroll to position [0, 0]
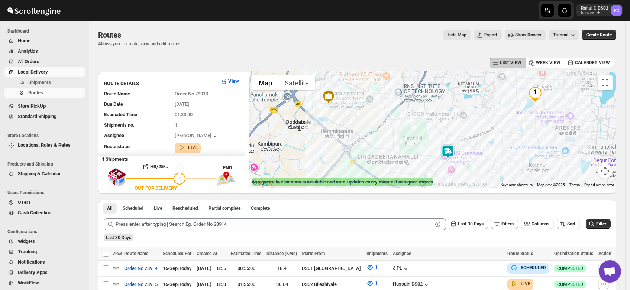
click at [451, 154] on img at bounding box center [447, 151] width 15 height 15
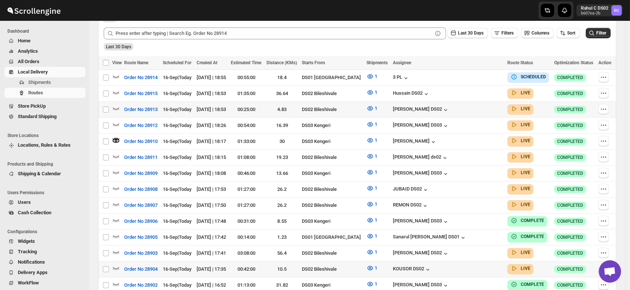
scroll to position [191, 0]
click at [116, 121] on icon "button" at bounding box center [115, 123] width 7 height 7
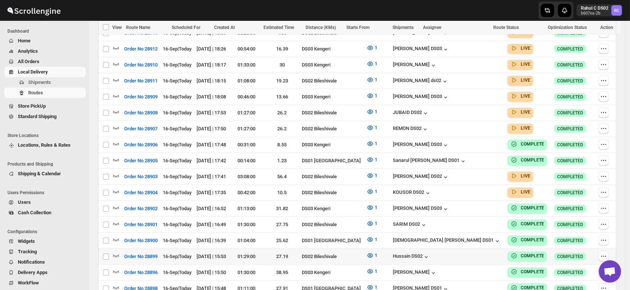
scroll to position [261, 0]
click at [114, 172] on icon "button" at bounding box center [115, 175] width 7 height 7
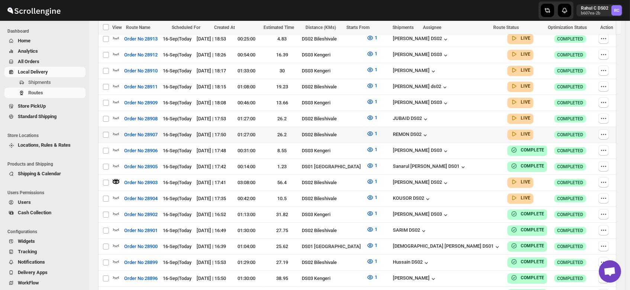
scroll to position [0, 0]
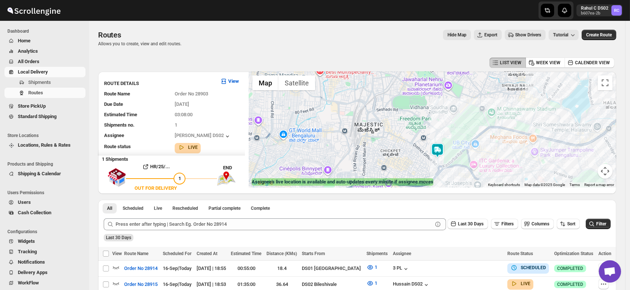
drag, startPoint x: 432, startPoint y: 118, endPoint x: 450, endPoint y: 169, distance: 54.1
click at [450, 169] on div at bounding box center [431, 130] width 367 height 116
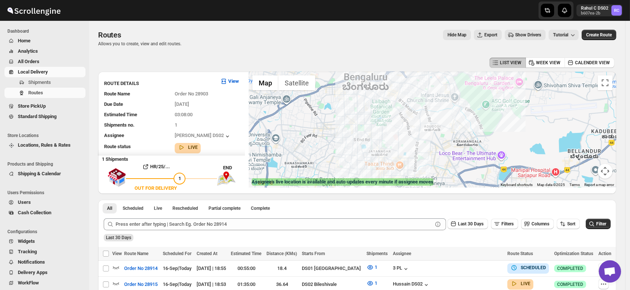
drag, startPoint x: 455, startPoint y: 152, endPoint x: 393, endPoint y: 72, distance: 100.7
click at [393, 72] on div at bounding box center [431, 130] width 367 height 116
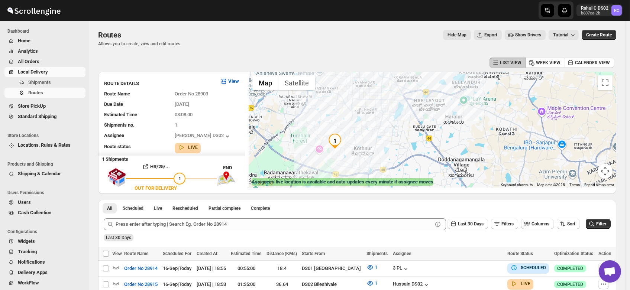
drag, startPoint x: 405, startPoint y: 146, endPoint x: 380, endPoint y: 115, distance: 39.4
click at [380, 115] on div at bounding box center [431, 130] width 367 height 116
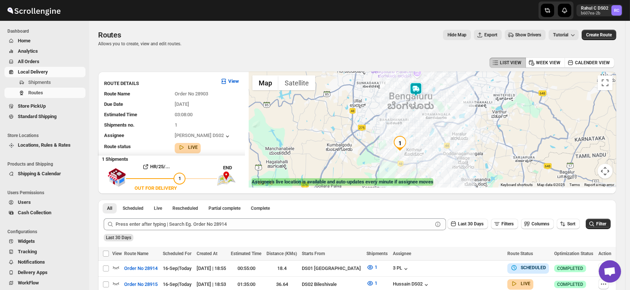
drag, startPoint x: 364, startPoint y: 108, endPoint x: 414, endPoint y: 129, distance: 53.9
click at [414, 129] on div at bounding box center [431, 130] width 367 height 116
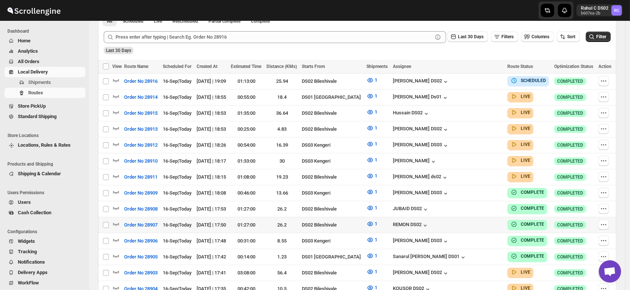
scroll to position [183, 0]
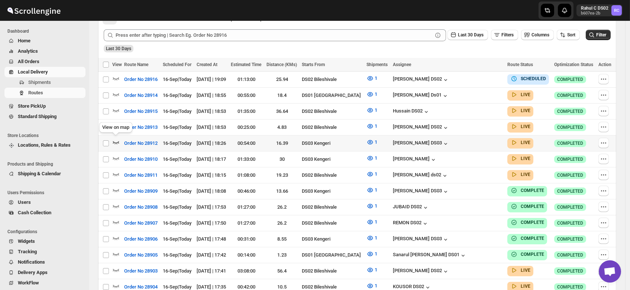
click at [116, 140] on icon "button" at bounding box center [115, 142] width 7 height 7
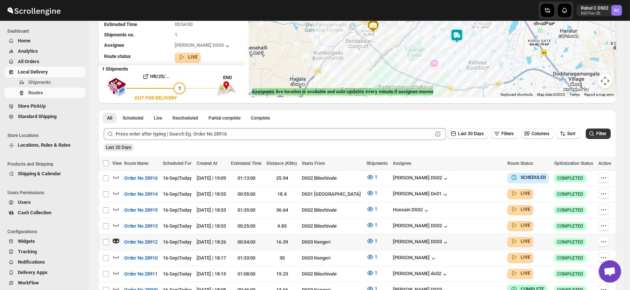
scroll to position [0, 0]
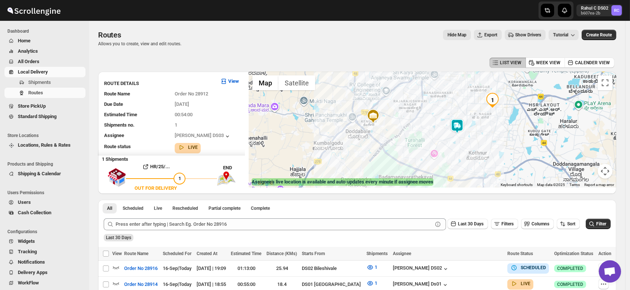
click at [460, 127] on img at bounding box center [456, 126] width 15 height 15
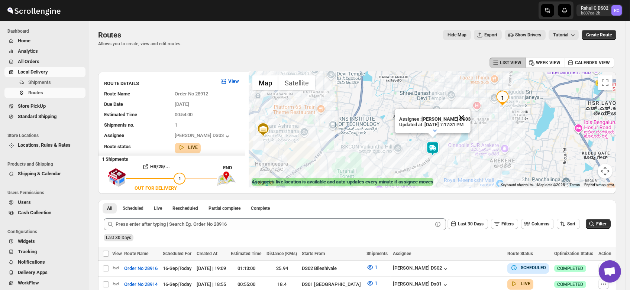
click at [468, 109] on button "Close" at bounding box center [461, 118] width 18 height 18
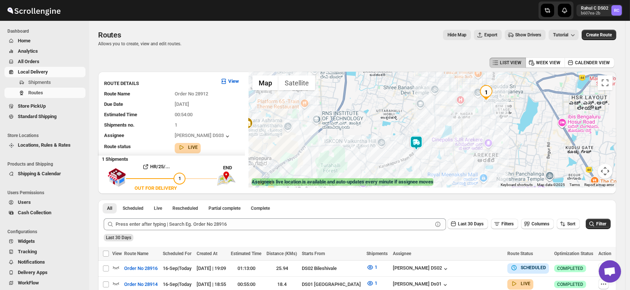
drag, startPoint x: 492, startPoint y: 130, endPoint x: 474, endPoint y: 124, distance: 19.4
click at [474, 124] on div at bounding box center [431, 130] width 367 height 116
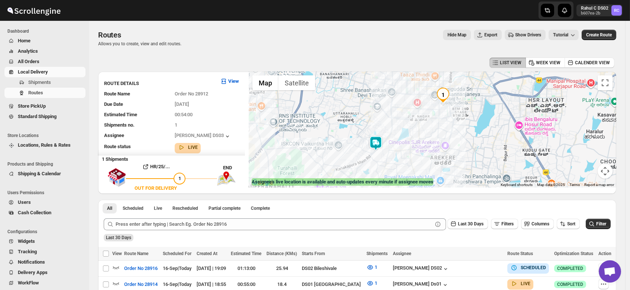
drag, startPoint x: 508, startPoint y: 139, endPoint x: 466, endPoint y: 138, distance: 42.3
click at [466, 138] on div at bounding box center [431, 130] width 367 height 116
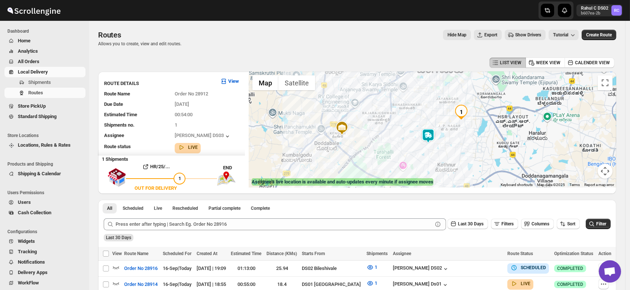
click at [430, 133] on img at bounding box center [427, 136] width 15 height 15
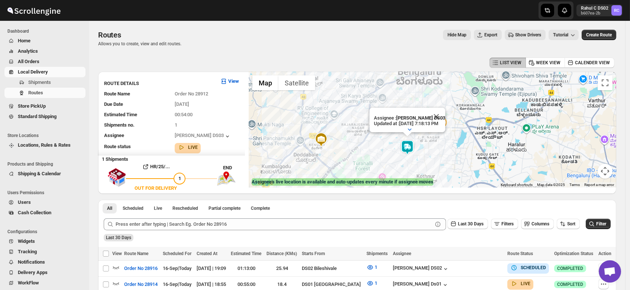
drag, startPoint x: 472, startPoint y: 143, endPoint x: 450, endPoint y: 150, distance: 23.0
click at [450, 150] on div "Assignee : ashik uddin DS03 Updated at : 9/16/2025, 7:18:13 PM Duty mode Enable…" at bounding box center [431, 130] width 367 height 116
click at [445, 109] on button "Close" at bounding box center [436, 117] width 18 height 18
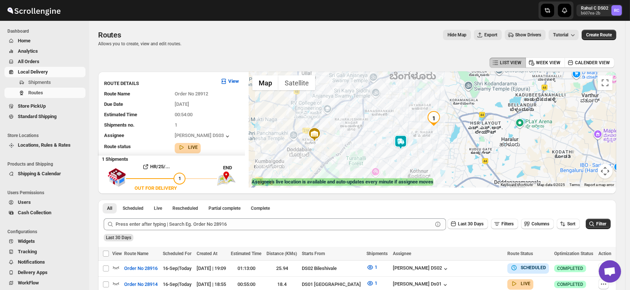
drag, startPoint x: 454, startPoint y: 145, endPoint x: 445, endPoint y: 139, distance: 11.0
click at [445, 139] on div at bounding box center [431, 130] width 367 height 116
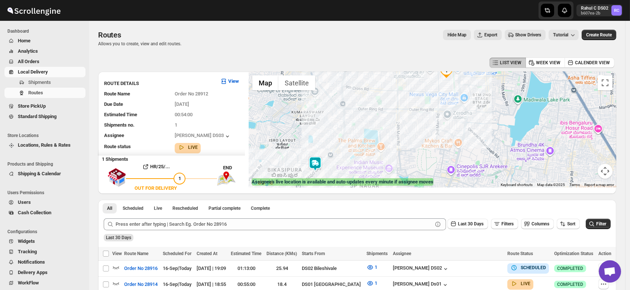
drag, startPoint x: 469, startPoint y: 116, endPoint x: 415, endPoint y: 135, distance: 56.9
click at [415, 135] on div at bounding box center [431, 130] width 367 height 116
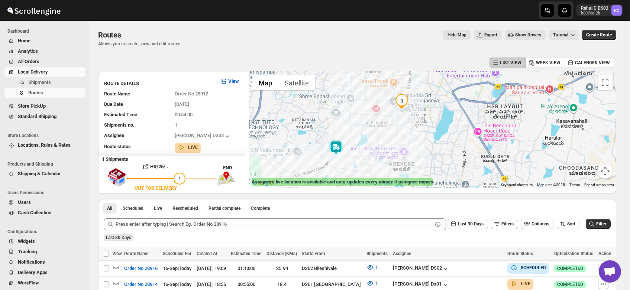
drag, startPoint x: 432, startPoint y: 130, endPoint x: 401, endPoint y: 133, distance: 30.6
click at [401, 133] on div at bounding box center [431, 130] width 367 height 116
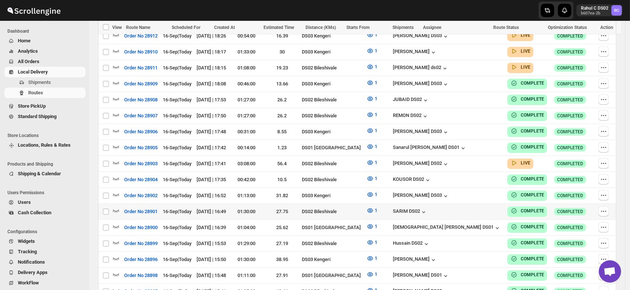
scroll to position [285, 0]
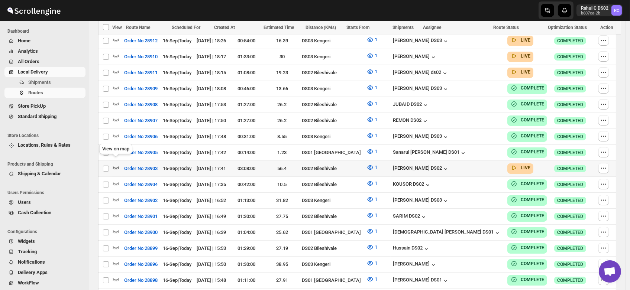
click at [117, 164] on icon "button" at bounding box center [115, 167] width 7 height 7
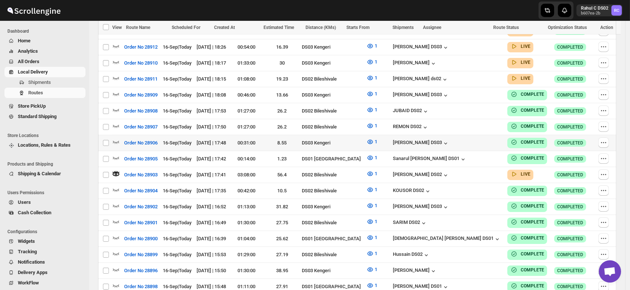
scroll to position [0, 0]
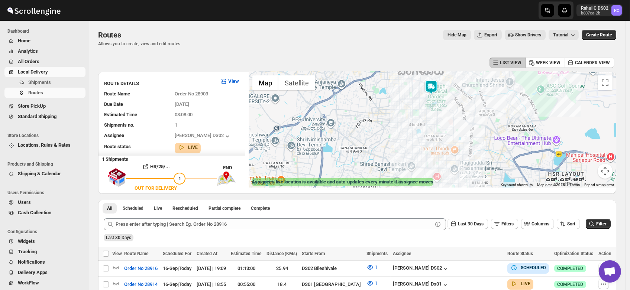
drag, startPoint x: 426, startPoint y: 146, endPoint x: 439, endPoint y: 100, distance: 47.8
click at [439, 100] on div at bounding box center [431, 130] width 367 height 116
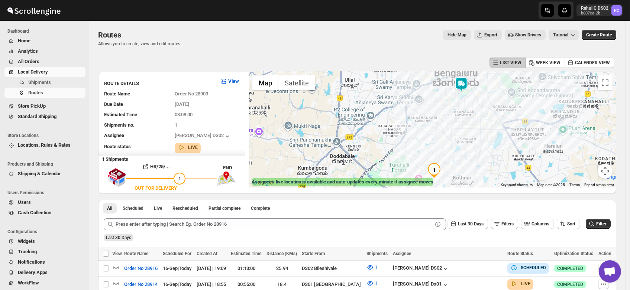
drag, startPoint x: 435, startPoint y: 123, endPoint x: 466, endPoint y: 114, distance: 33.3
click at [466, 114] on div at bounding box center [431, 130] width 367 height 116
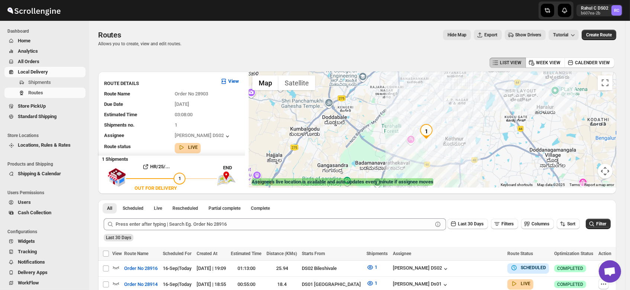
drag, startPoint x: 449, startPoint y: 163, endPoint x: 440, endPoint y: 120, distance: 44.2
click at [440, 120] on div at bounding box center [431, 130] width 367 height 116
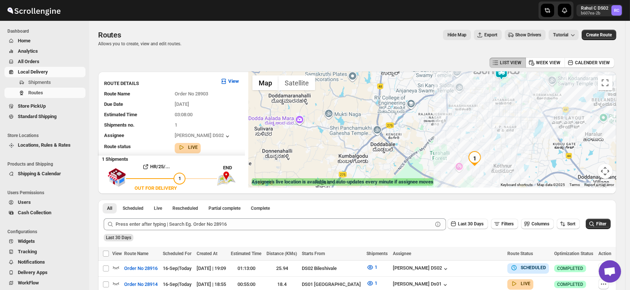
drag, startPoint x: 358, startPoint y: 97, endPoint x: 408, endPoint y: 125, distance: 57.5
click at [408, 125] on div at bounding box center [431, 130] width 367 height 116
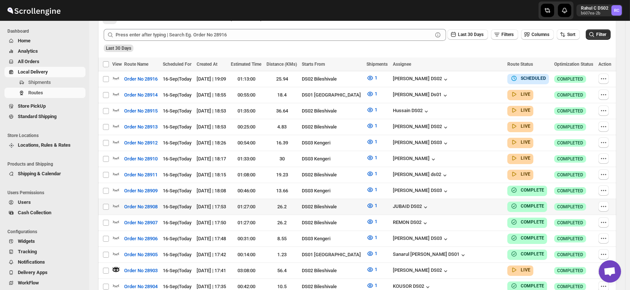
scroll to position [190, 0]
click at [115, 268] on icon "button" at bounding box center [116, 270] width 7 height 4
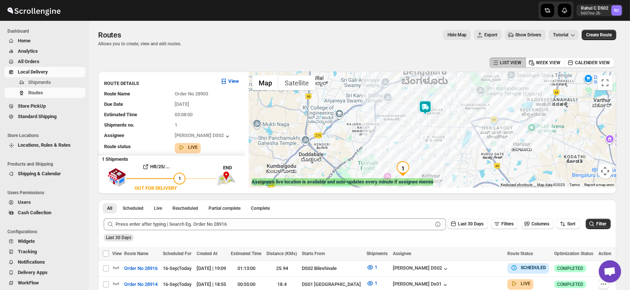
drag, startPoint x: 397, startPoint y: 142, endPoint x: 425, endPoint y: 126, distance: 32.8
click at [425, 126] on div at bounding box center [431, 130] width 367 height 116
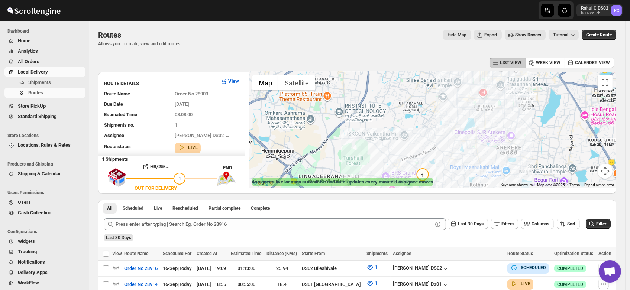
drag, startPoint x: 434, startPoint y: 124, endPoint x: 476, endPoint y: 74, distance: 65.4
click at [476, 74] on div at bounding box center [431, 130] width 367 height 116
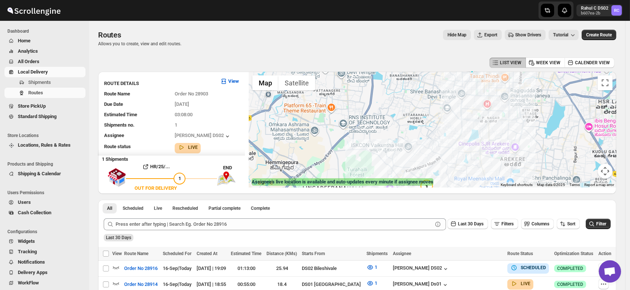
drag, startPoint x: 473, startPoint y: 110, endPoint x: 476, endPoint y: 118, distance: 8.7
click at [476, 118] on div at bounding box center [431, 130] width 367 height 116
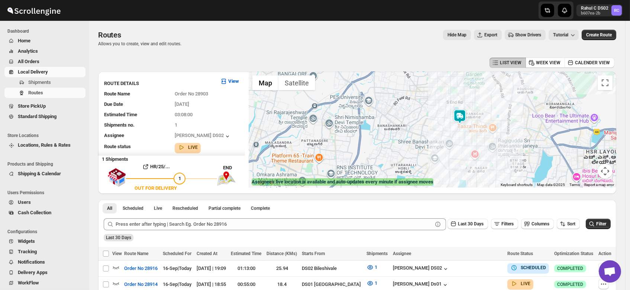
drag, startPoint x: 472, startPoint y: 108, endPoint x: 459, endPoint y: 162, distance: 55.7
click at [459, 162] on div at bounding box center [431, 130] width 367 height 116
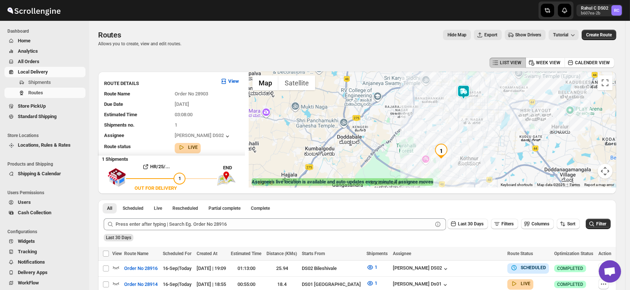
drag, startPoint x: 461, startPoint y: 159, endPoint x: 460, endPoint y: 124, distance: 35.3
click at [460, 124] on div at bounding box center [431, 130] width 367 height 116
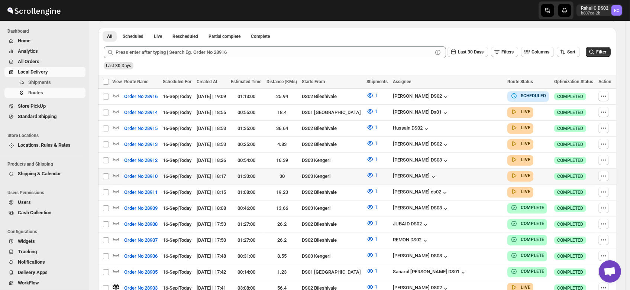
scroll to position [171, 0]
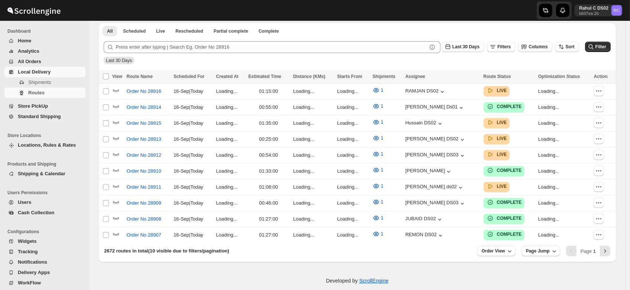
scroll to position [171, 0]
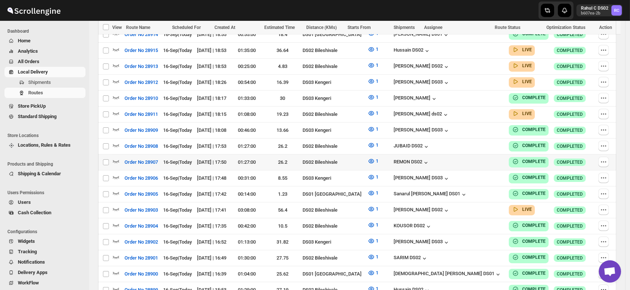
scroll to position [240, 0]
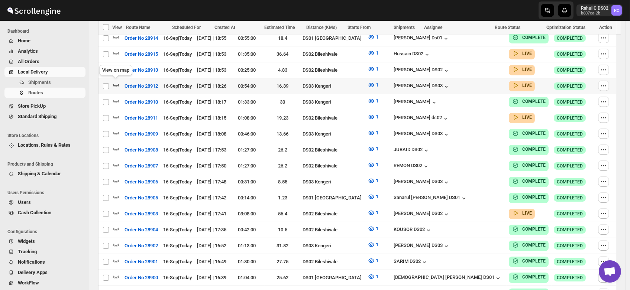
click at [116, 82] on icon "button" at bounding box center [115, 84] width 7 height 7
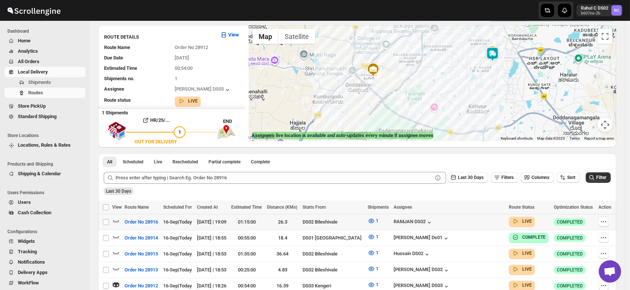
scroll to position [0, 0]
